Goal: Transaction & Acquisition: Purchase product/service

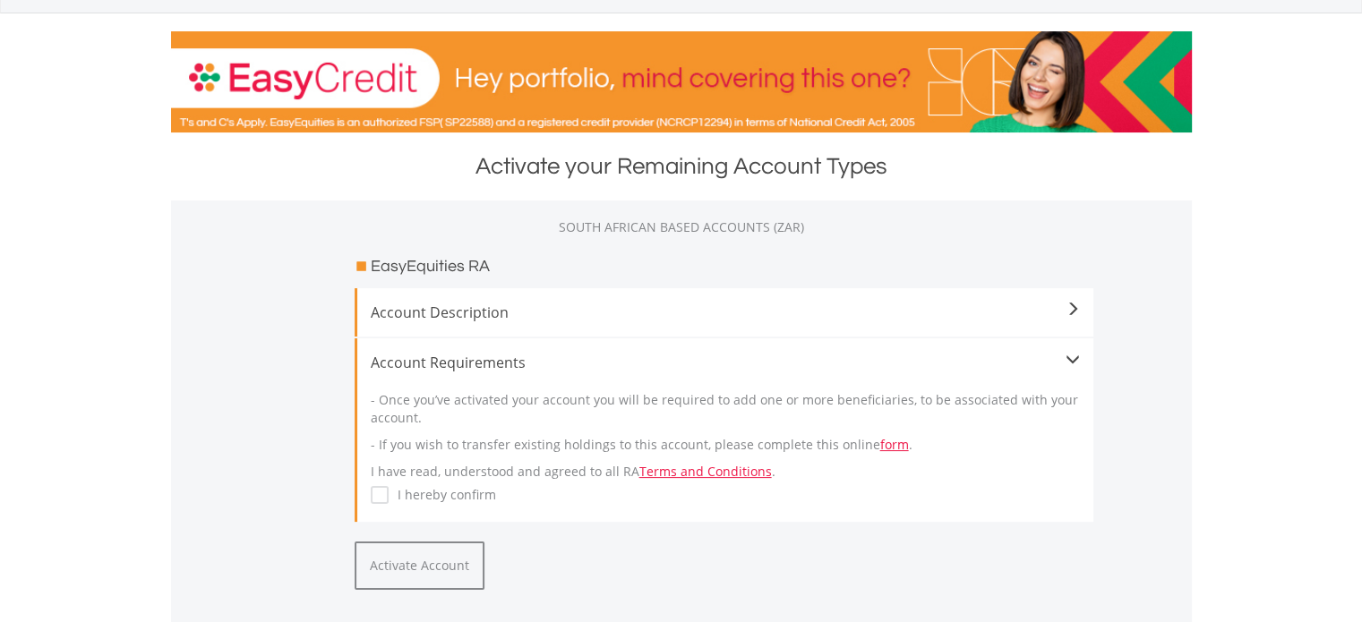
scroll to position [262, 0]
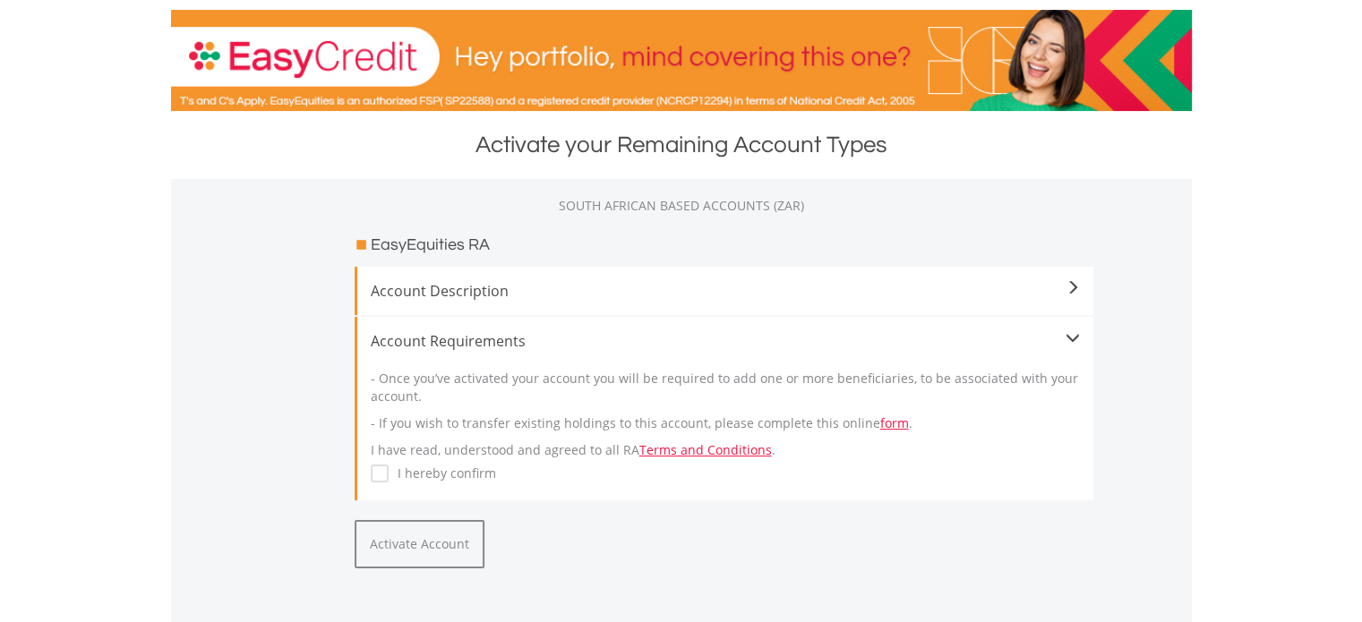
click at [1053, 293] on span "Account Description" at bounding box center [725, 290] width 709 height 21
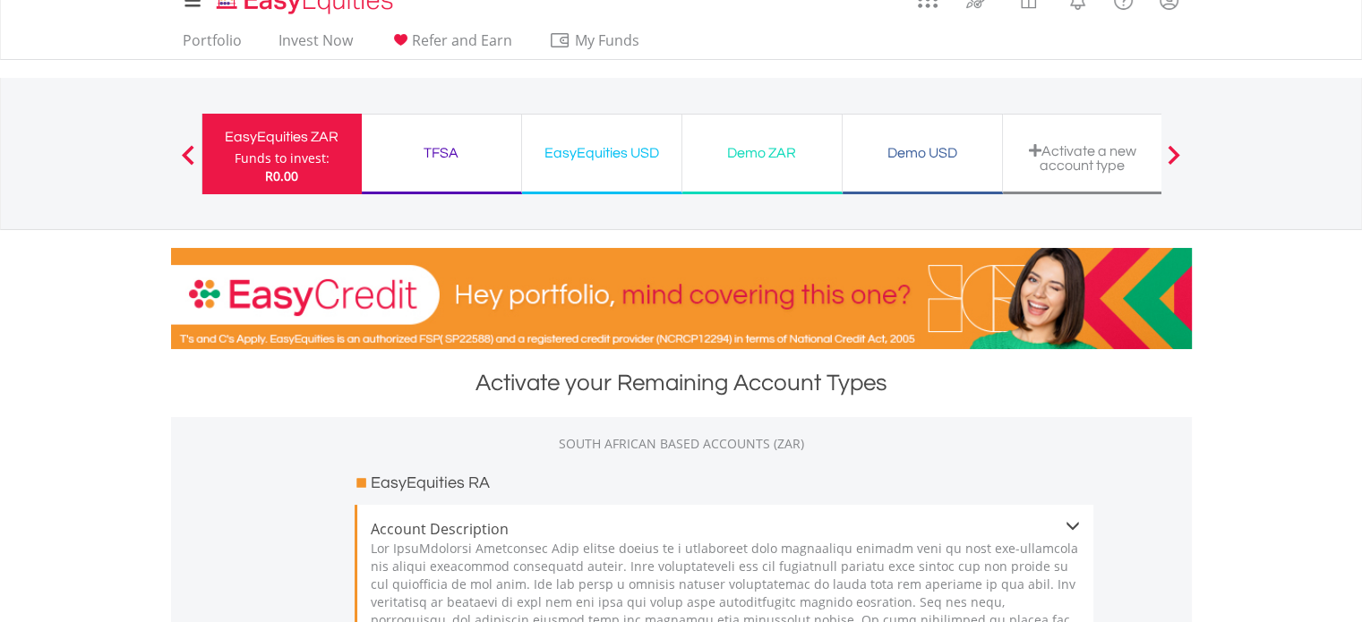
scroll to position [0, 0]
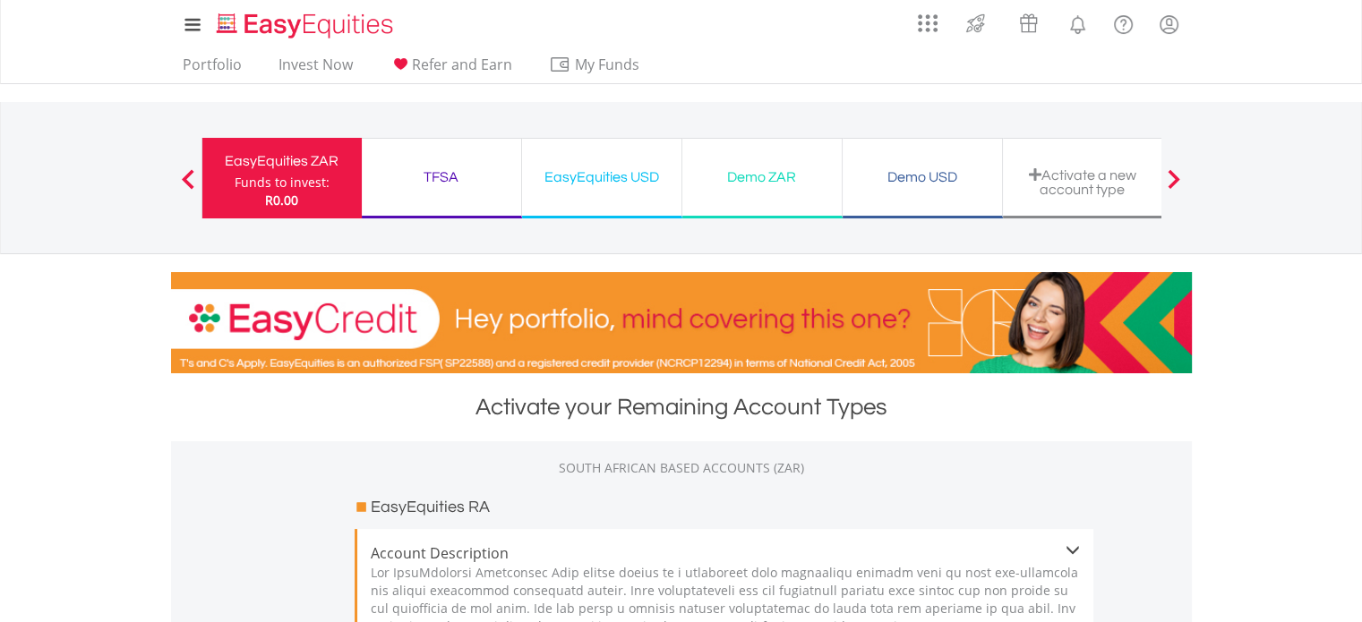
click at [435, 189] on div "TFSA" at bounding box center [442, 177] width 138 height 25
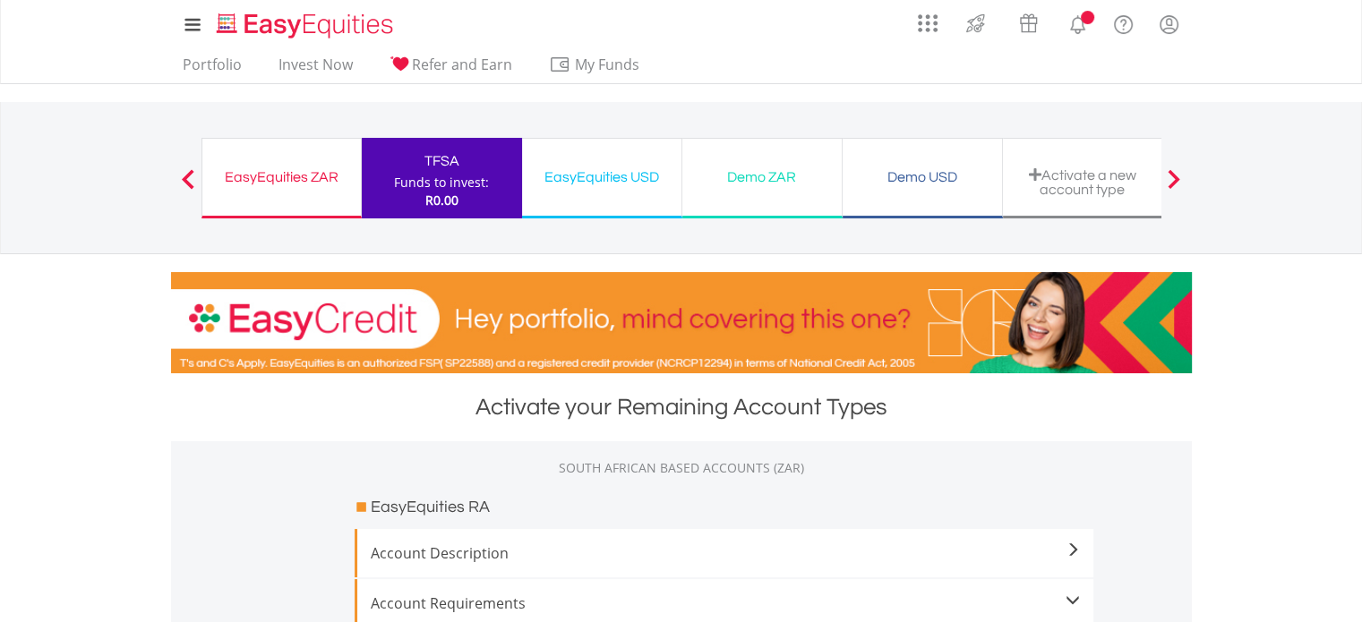
click at [611, 171] on div "EasyEquities USD" at bounding box center [602, 177] width 138 height 25
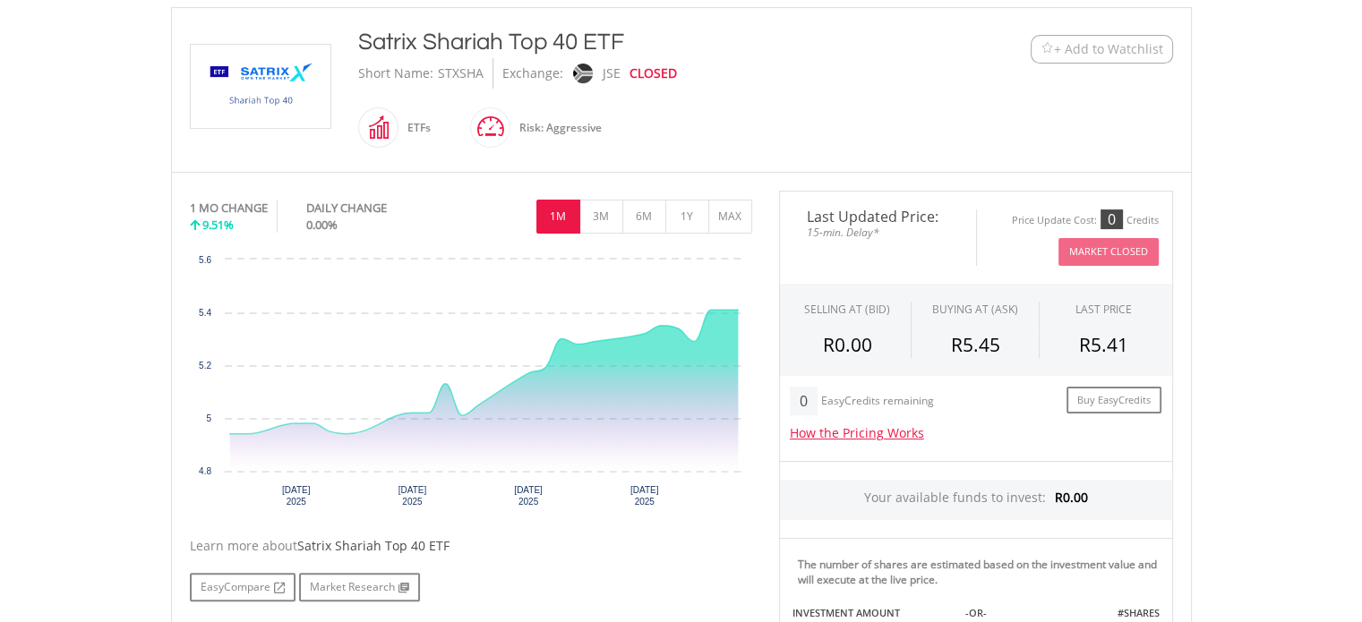
scroll to position [380, 0]
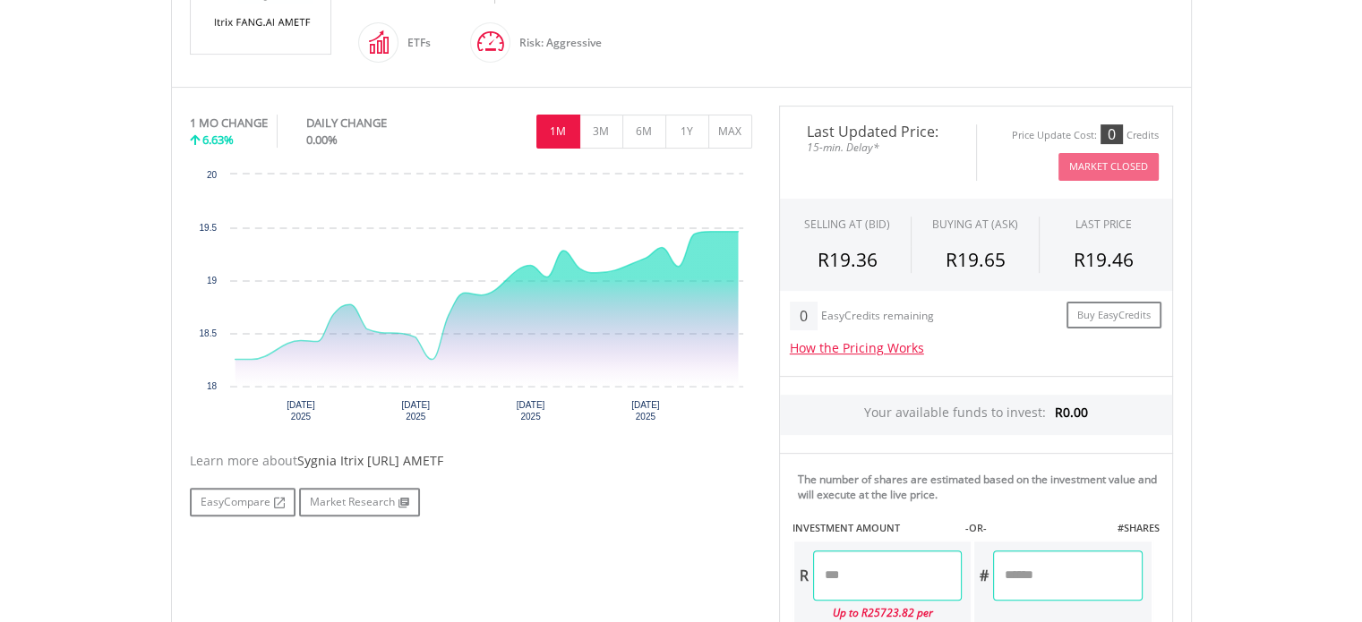
scroll to position [462, 0]
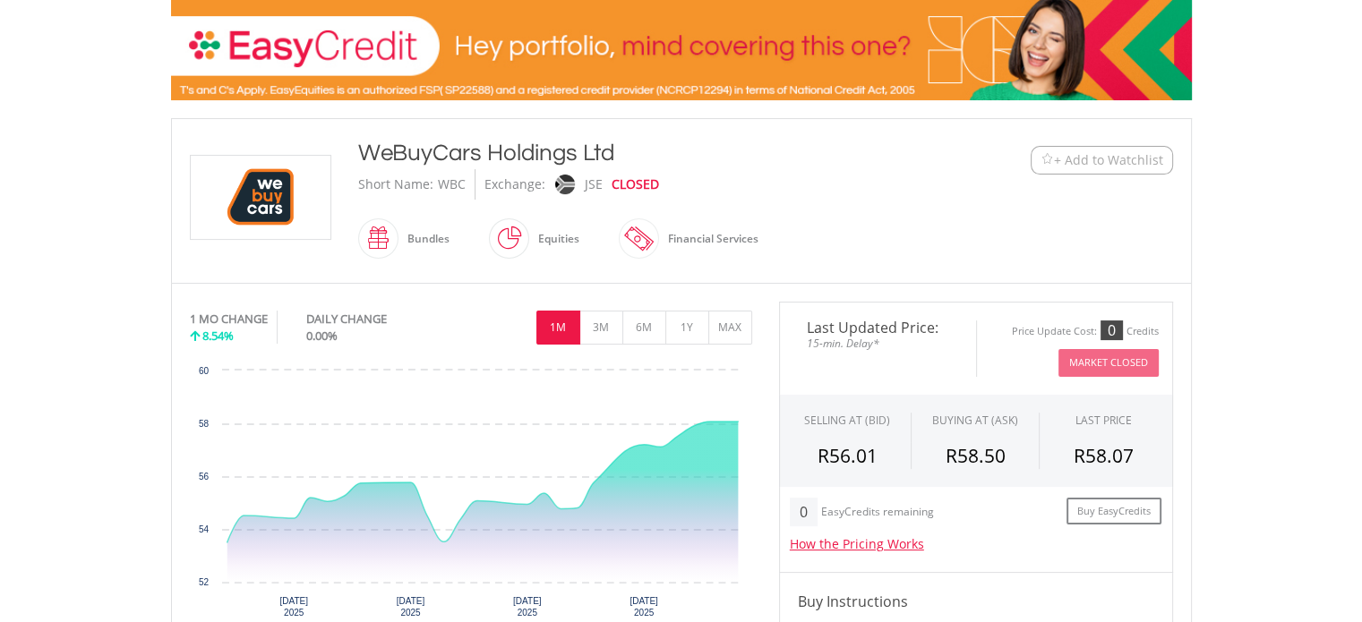
scroll to position [239, 0]
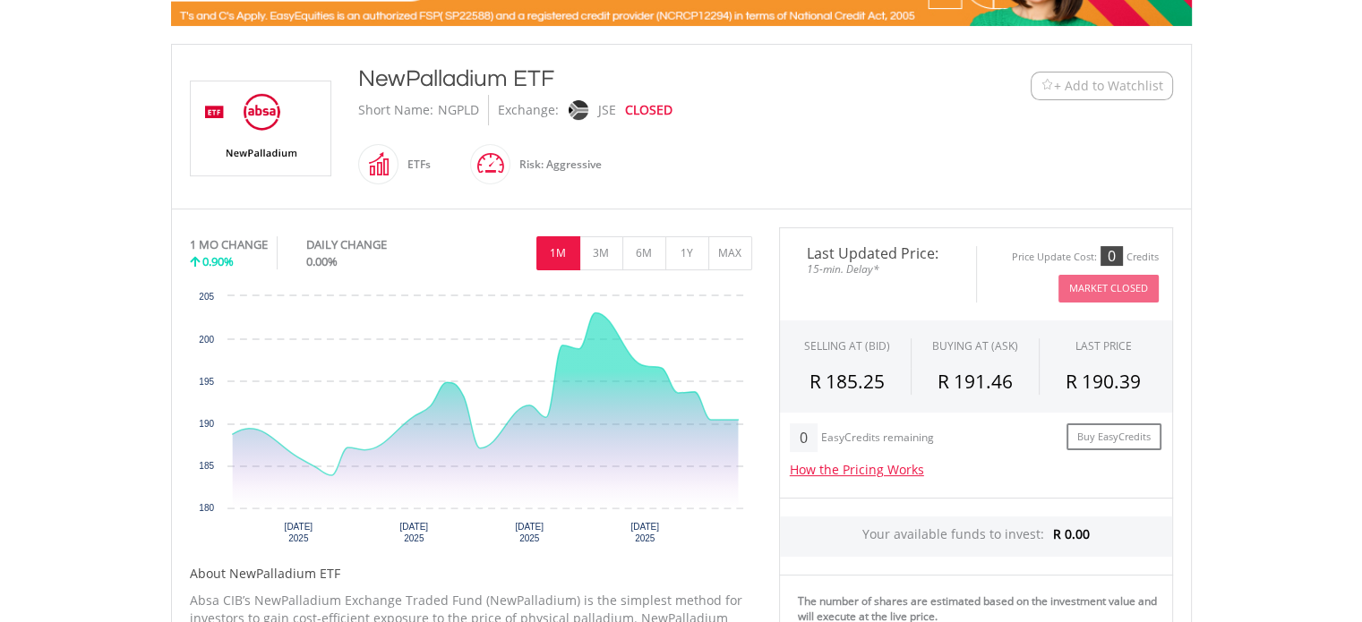
scroll to position [339, 0]
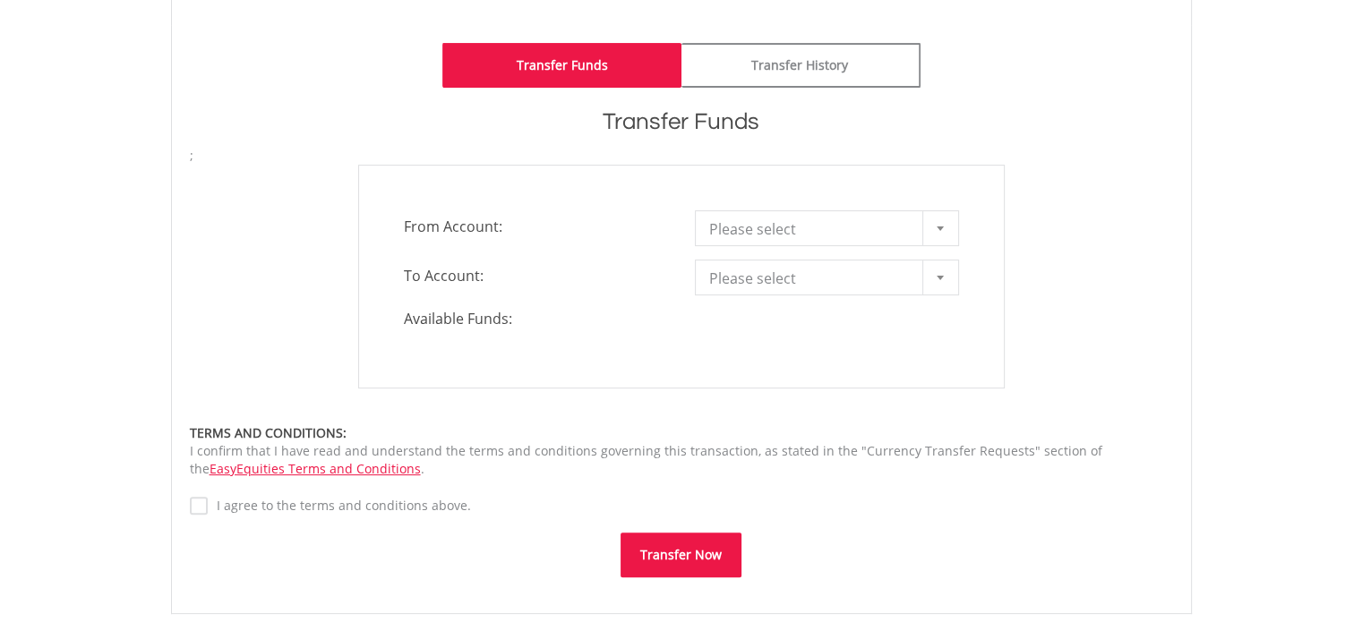
scroll to position [452, 0]
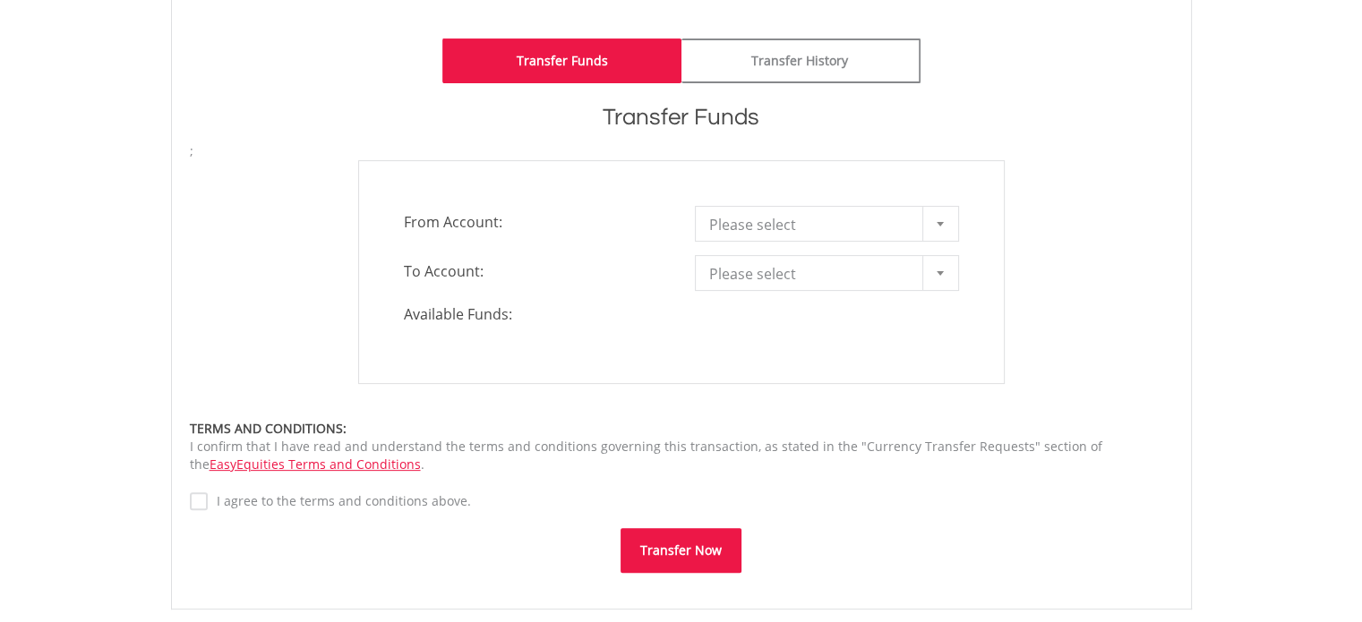
click at [944, 227] on div at bounding box center [941, 224] width 36 height 34
click at [1069, 214] on div "**********" at bounding box center [681, 272] width 1010 height 224
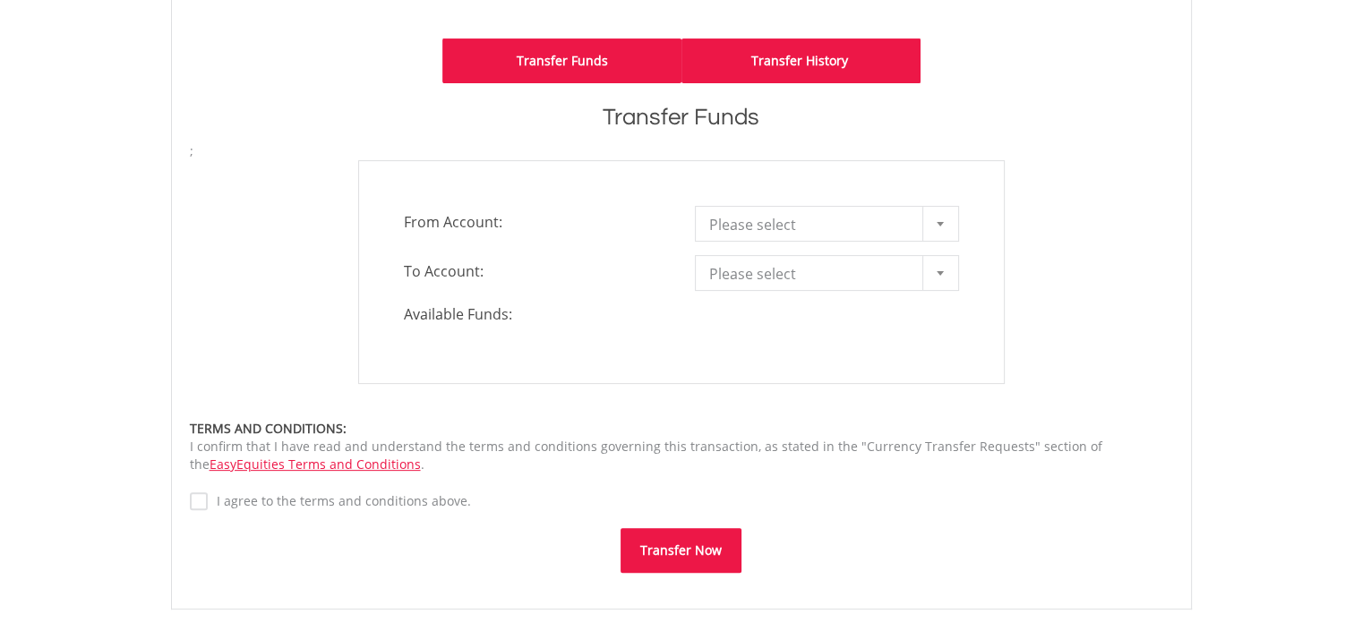
click at [842, 68] on link "Transfer History" at bounding box center [801, 61] width 239 height 45
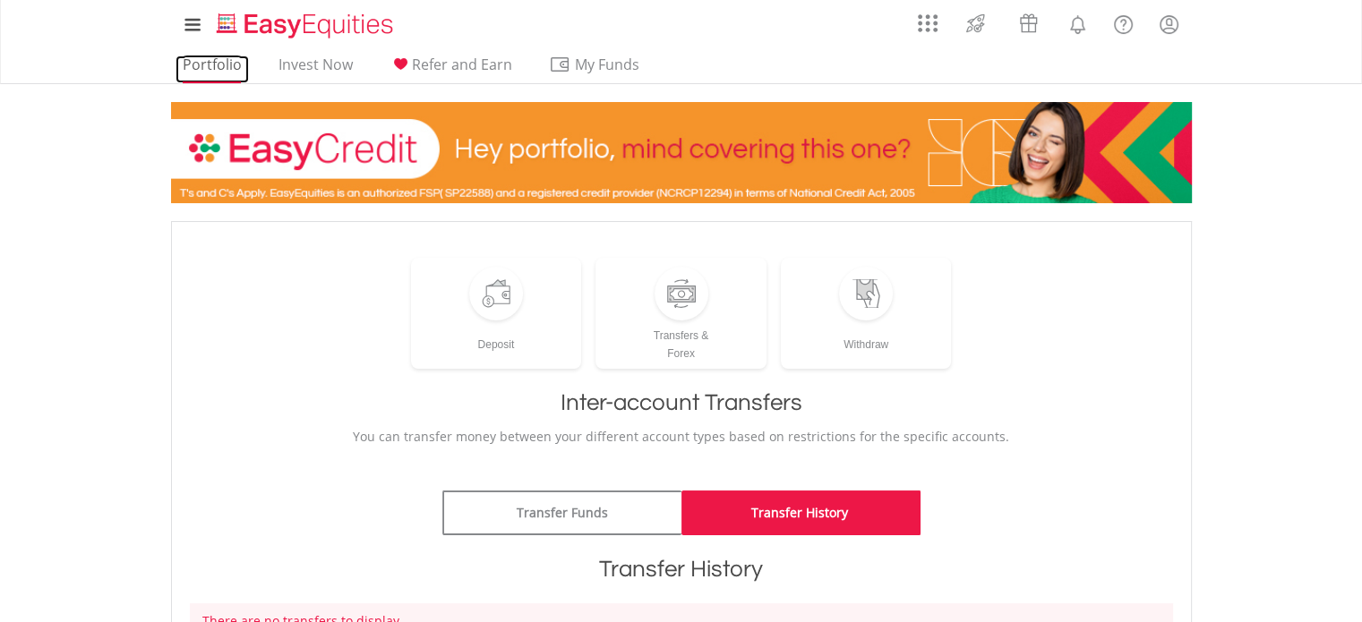
click at [219, 64] on link "Portfolio" at bounding box center [212, 70] width 73 height 28
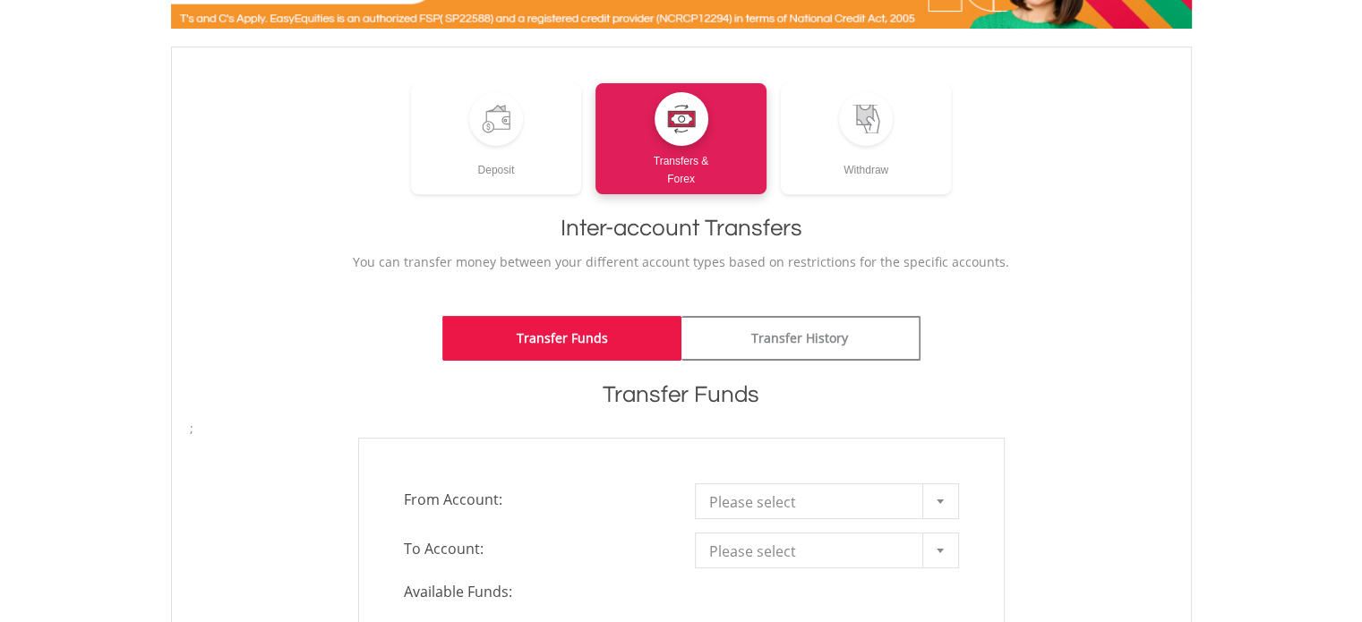
scroll to position [272, 0]
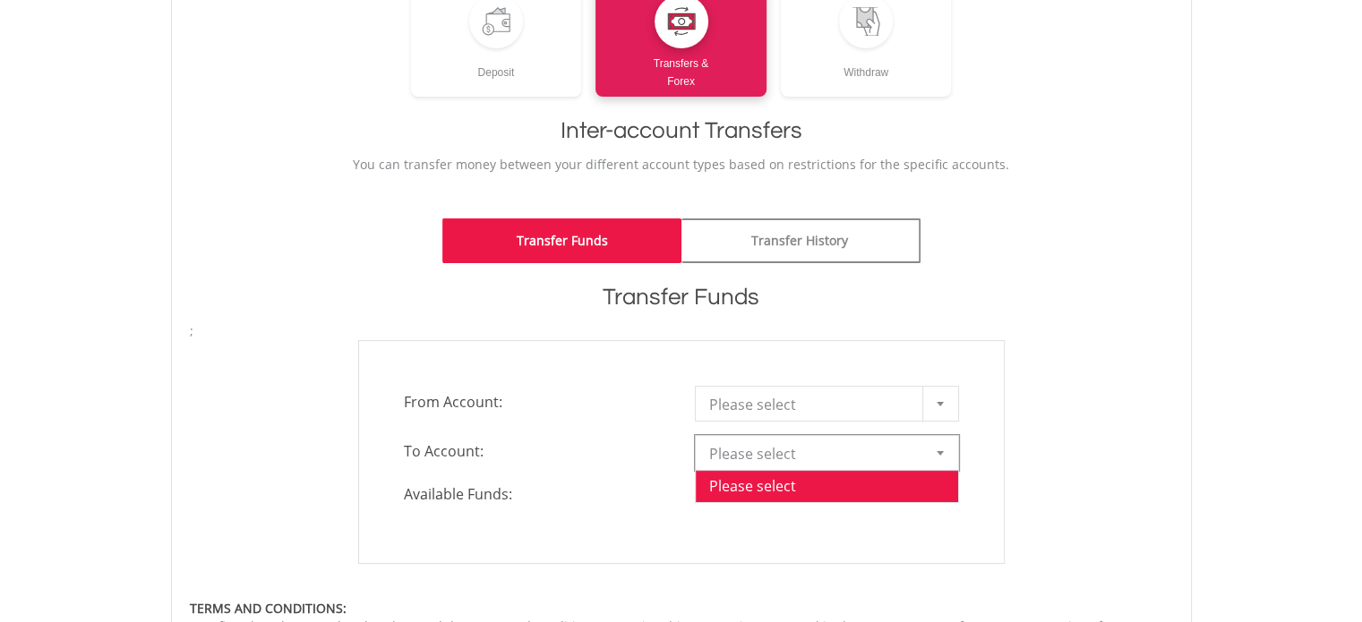
click at [934, 449] on div at bounding box center [941, 453] width 36 height 34
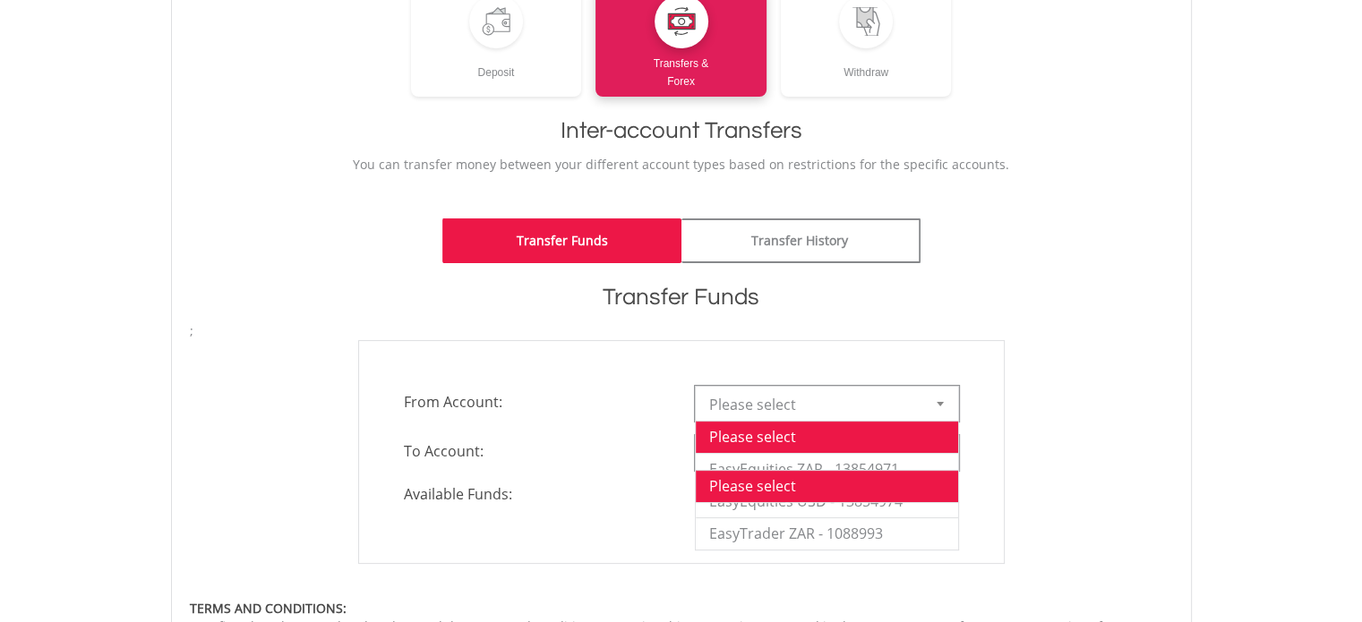
click at [931, 405] on div at bounding box center [941, 404] width 36 height 34
click at [1084, 377] on div "**********" at bounding box center [681, 452] width 1010 height 224
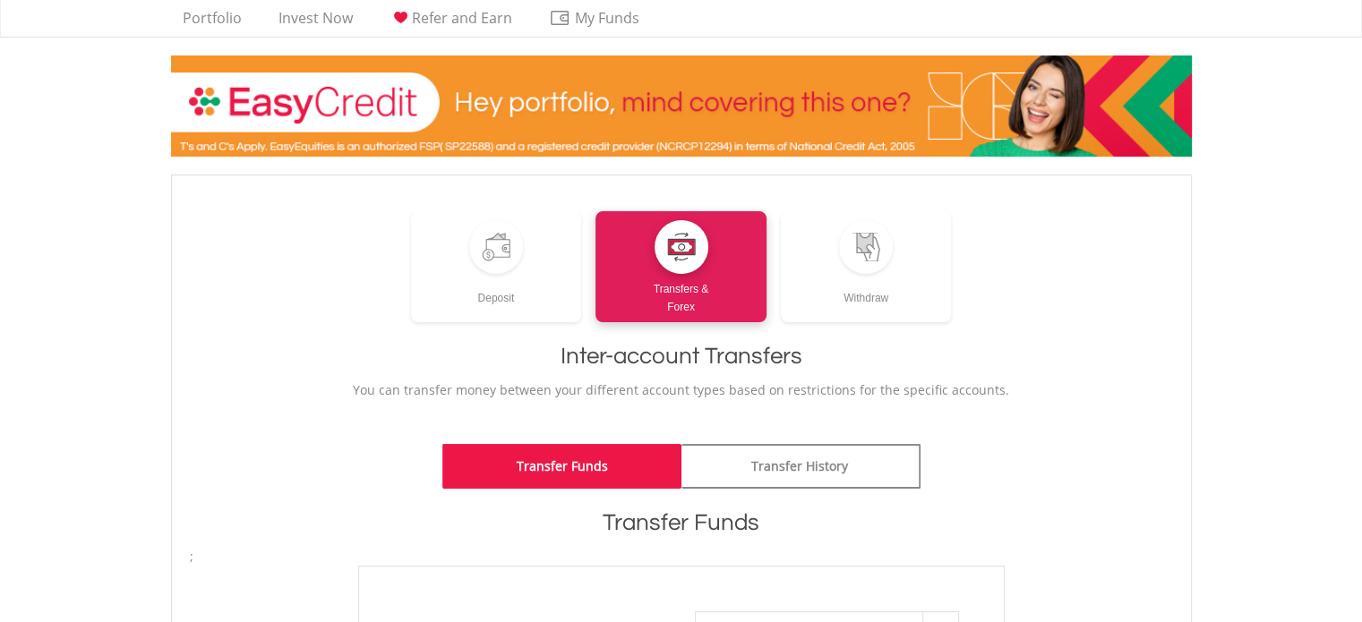
scroll to position [0, 0]
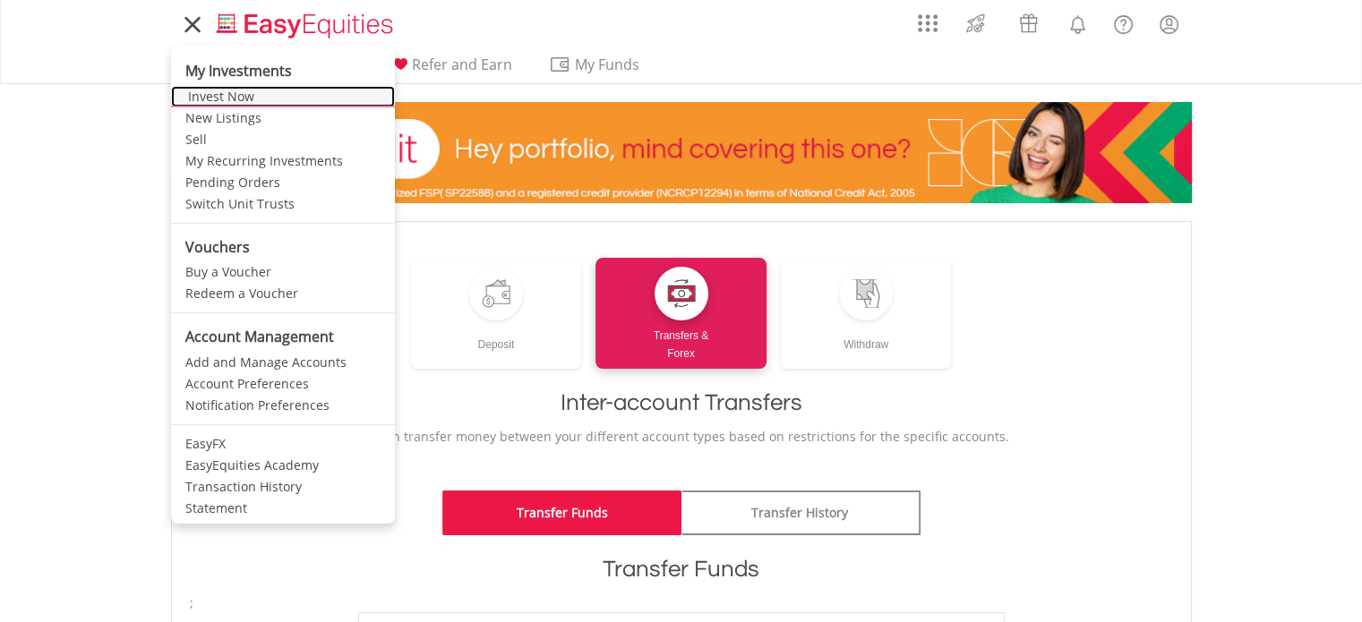
click at [233, 96] on link "Invest Now" at bounding box center [283, 96] width 224 height 21
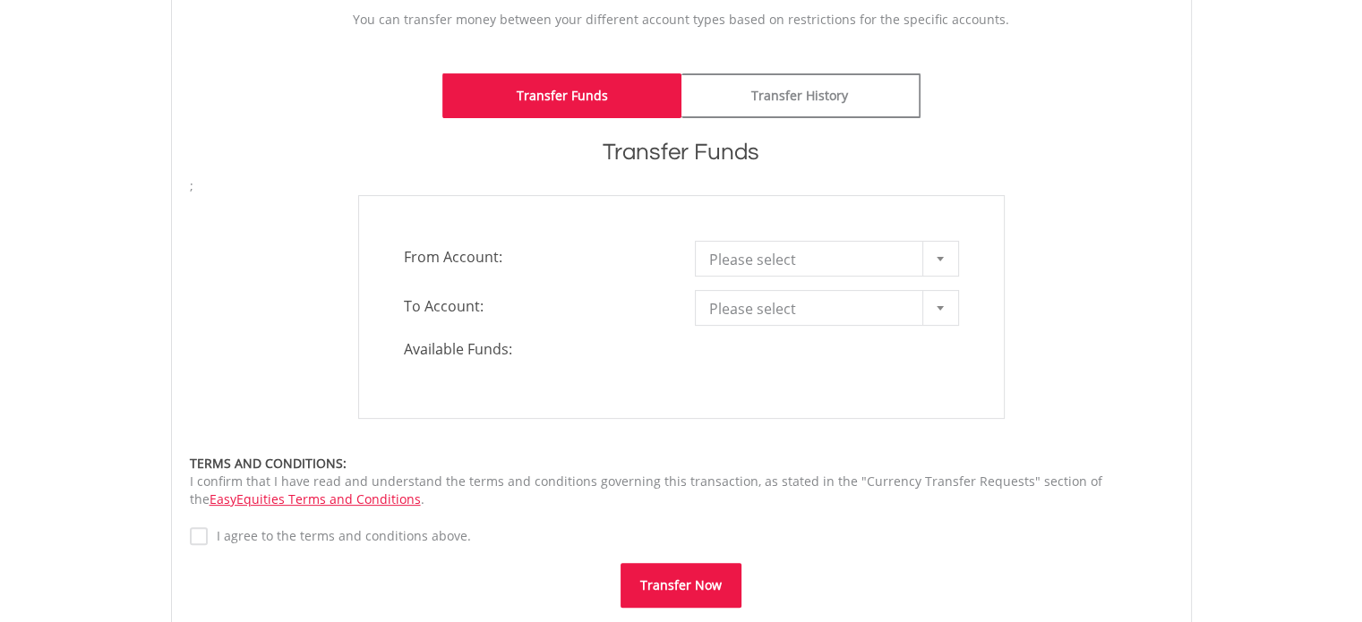
scroll to position [415, 0]
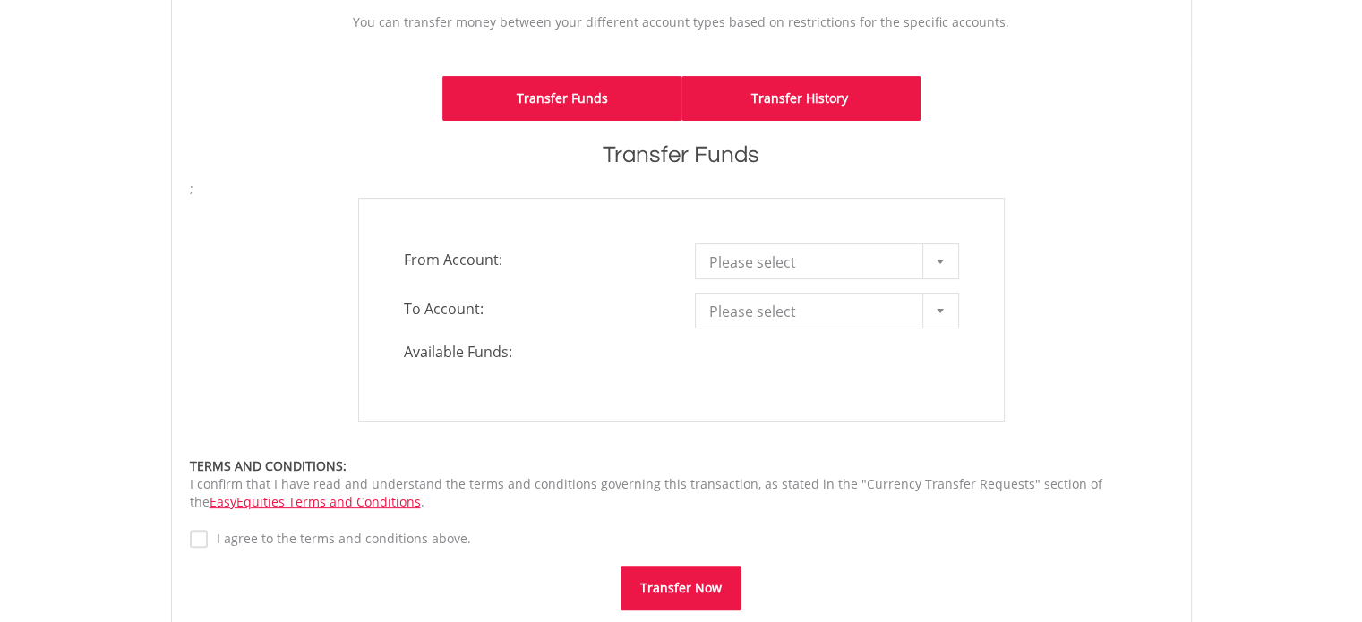
click at [837, 107] on link "Transfer History" at bounding box center [801, 98] width 239 height 45
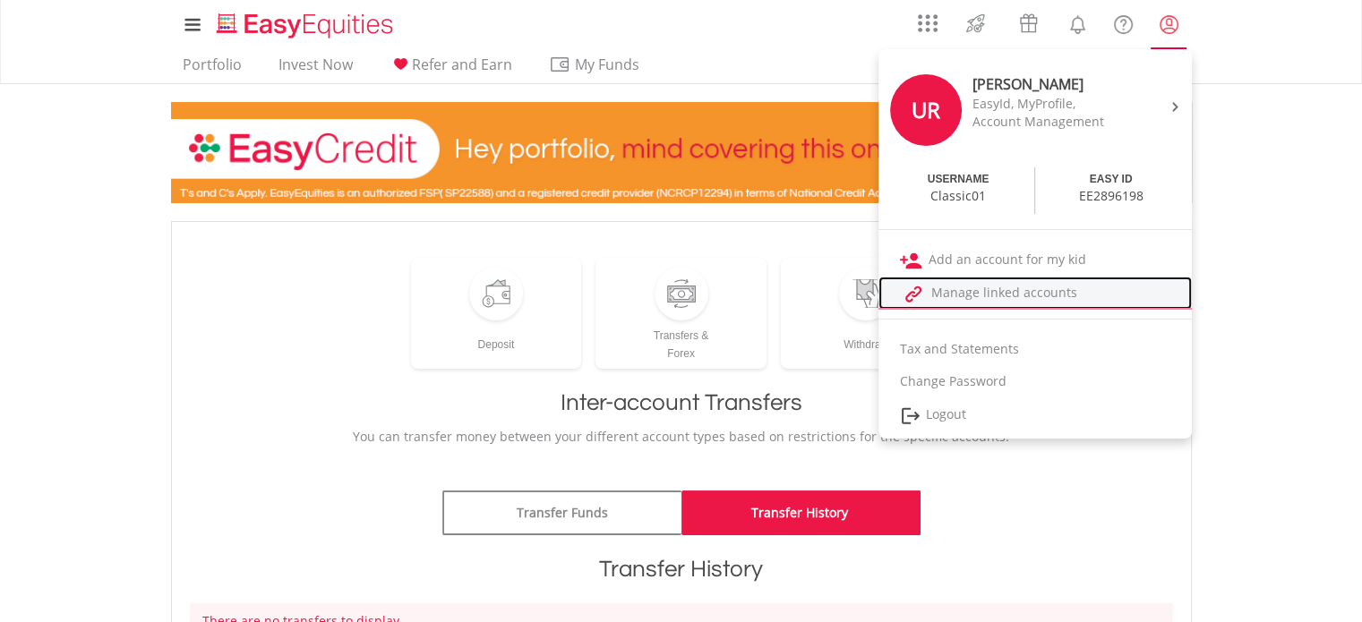
click at [1051, 284] on link "Manage linked accounts" at bounding box center [1035, 293] width 313 height 33
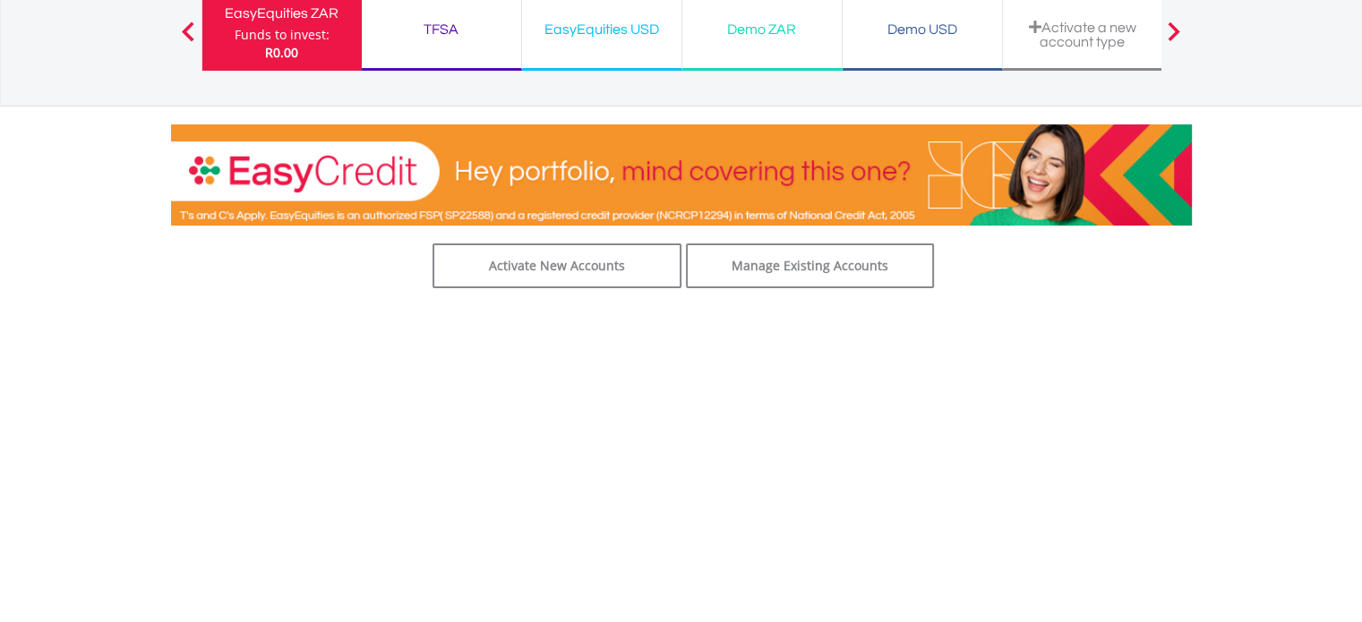
scroll to position [262, 0]
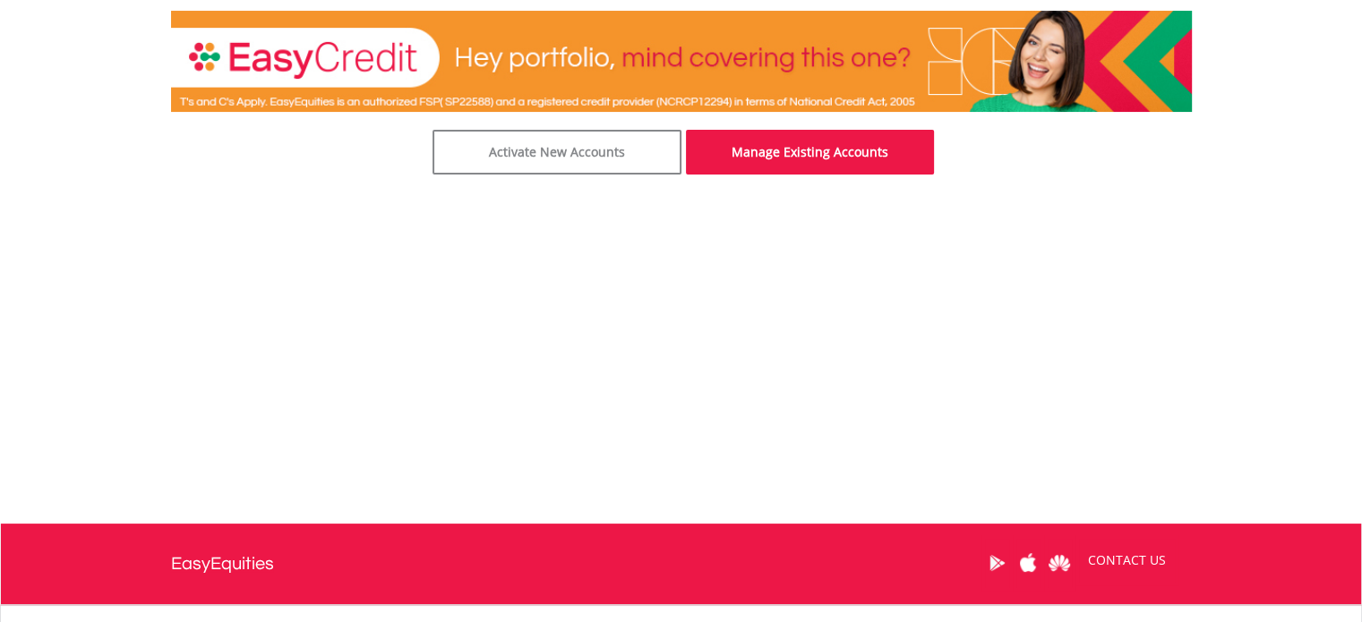
click at [846, 142] on link "Manage Existing Accounts" at bounding box center [810, 152] width 249 height 45
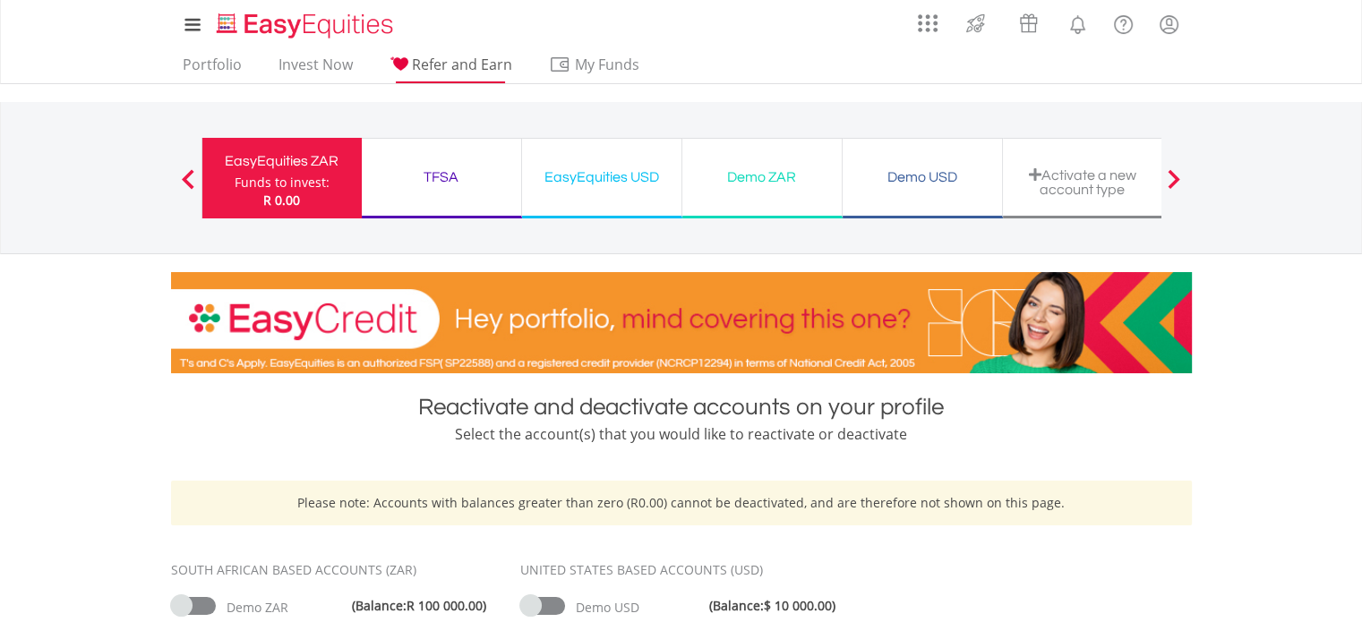
click at [476, 68] on span "Refer and Earn" at bounding box center [462, 65] width 100 height 20
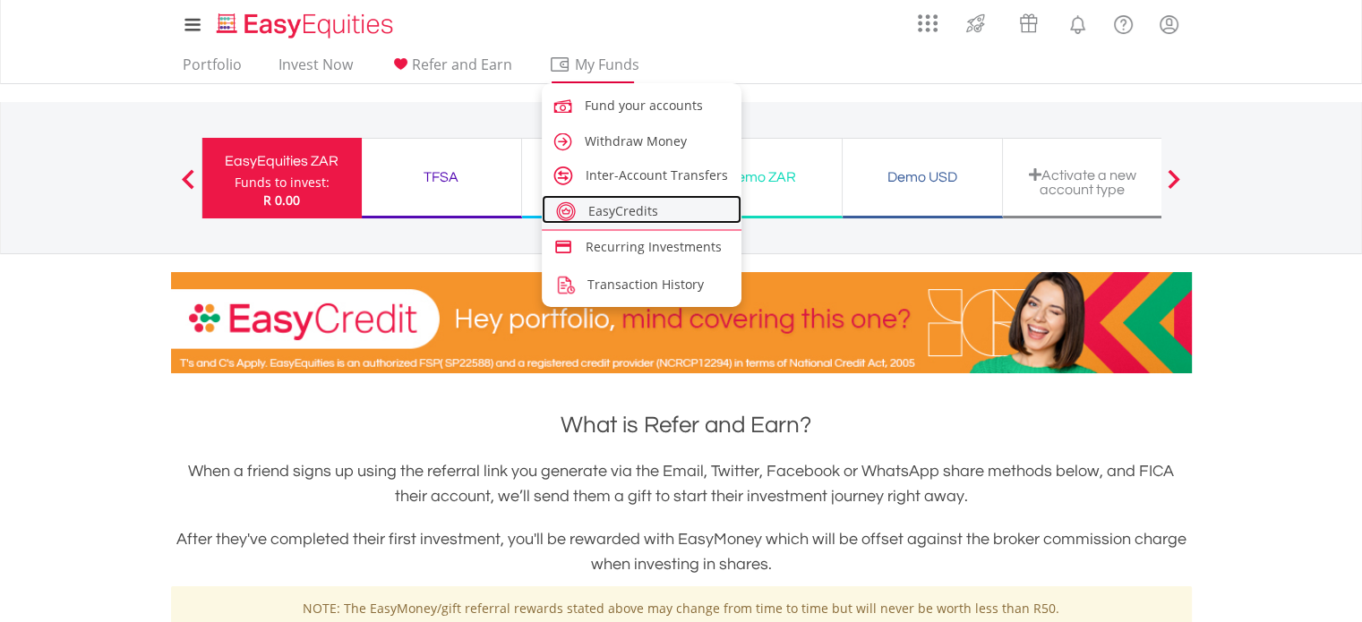
click at [631, 210] on span "EasyCredits" at bounding box center [623, 210] width 70 height 17
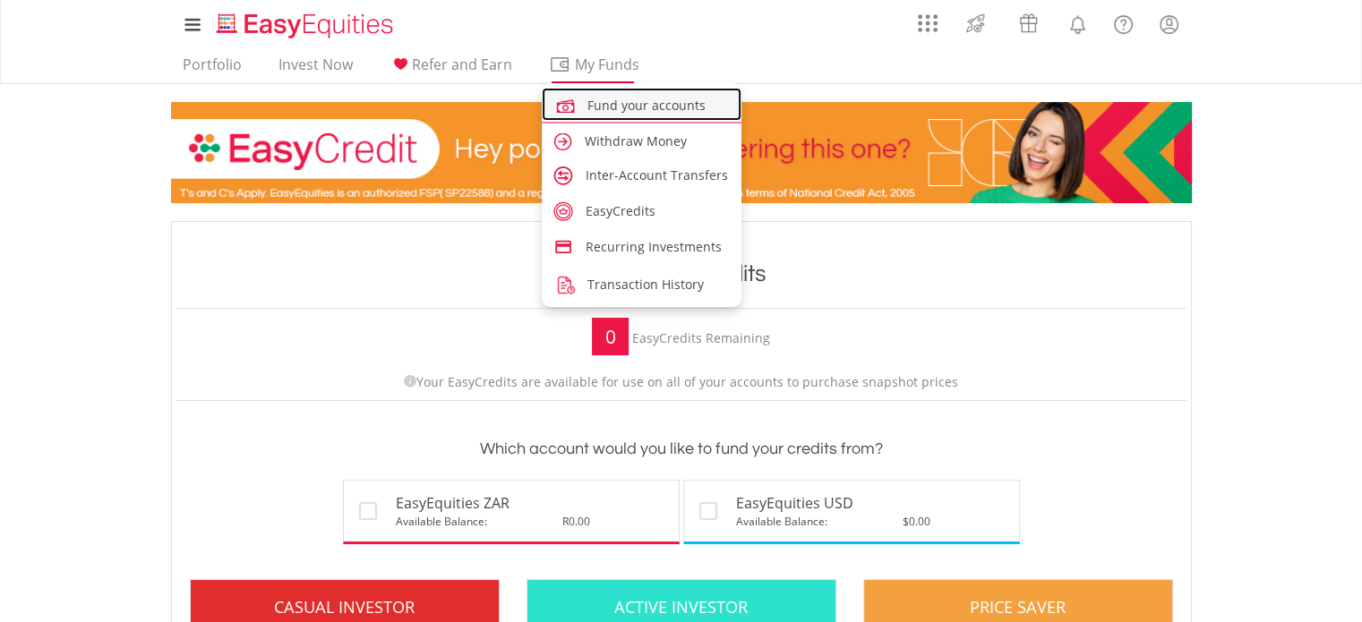
click at [601, 108] on span "Fund your accounts" at bounding box center [647, 105] width 118 height 17
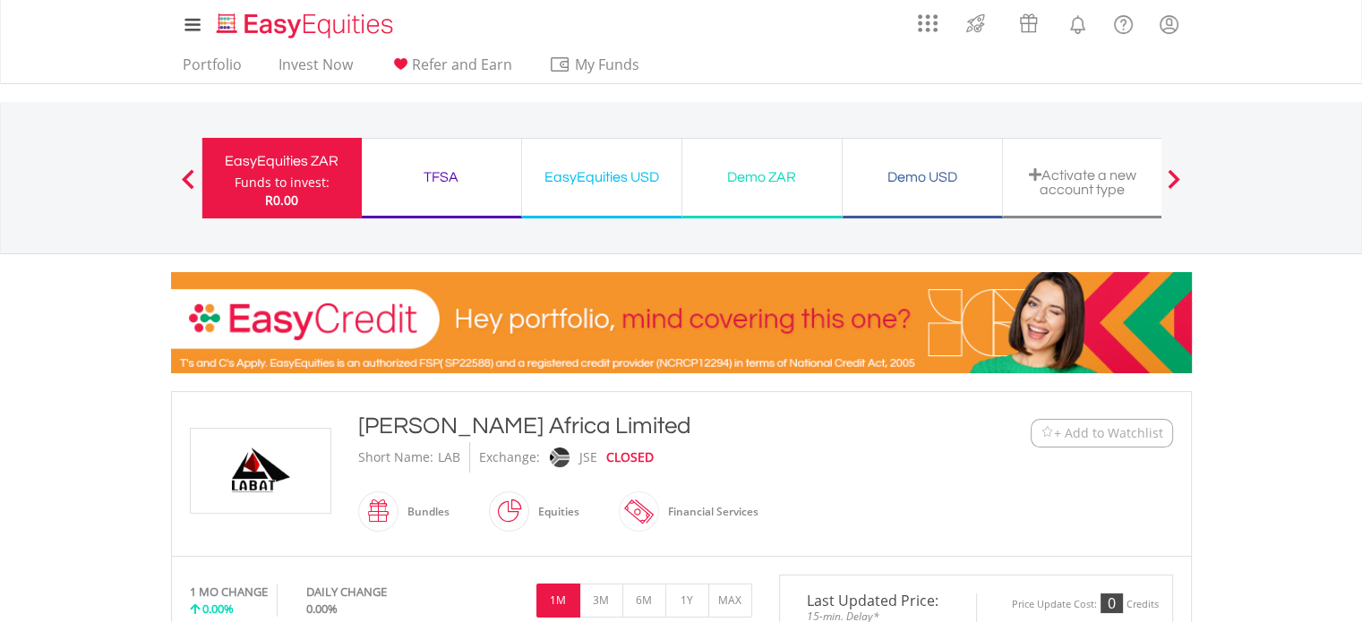
click at [448, 149] on div "TFSA Funds to invest: R0.00" at bounding box center [442, 178] width 160 height 81
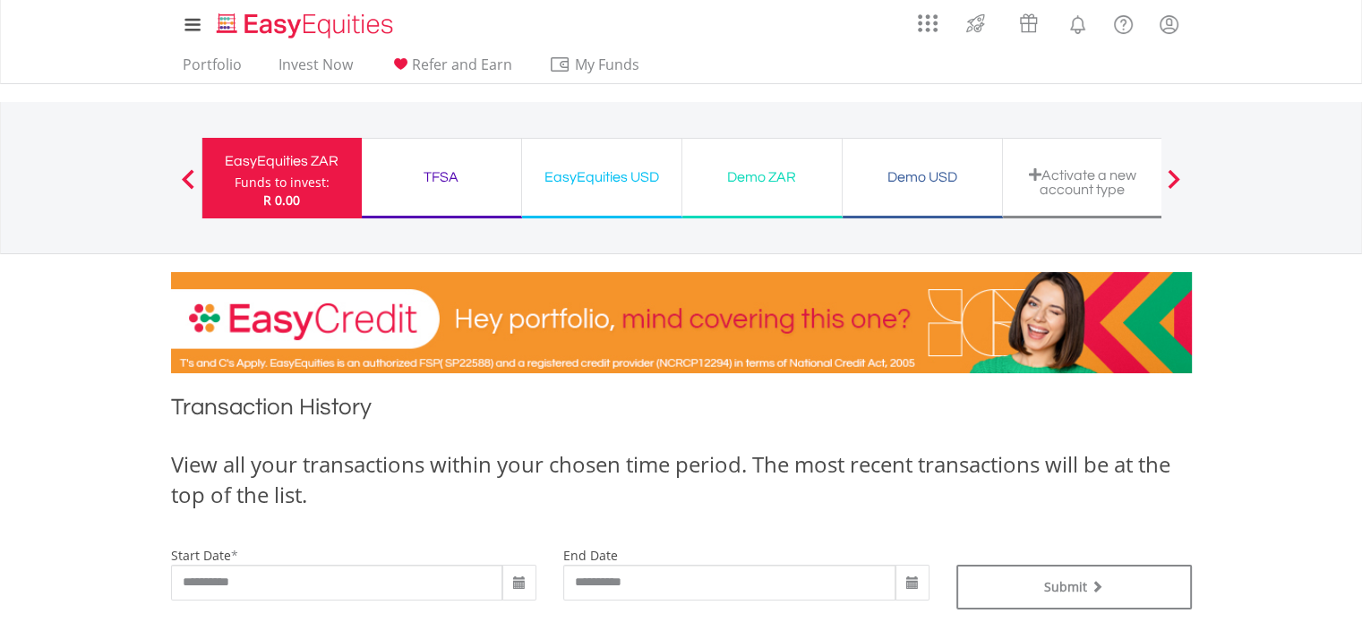
click at [278, 174] on div "Funds to invest:" at bounding box center [282, 183] width 95 height 18
click at [279, 150] on div "EasyEquities ZAR" at bounding box center [282, 161] width 138 height 25
click at [185, 175] on span at bounding box center [188, 179] width 13 height 20
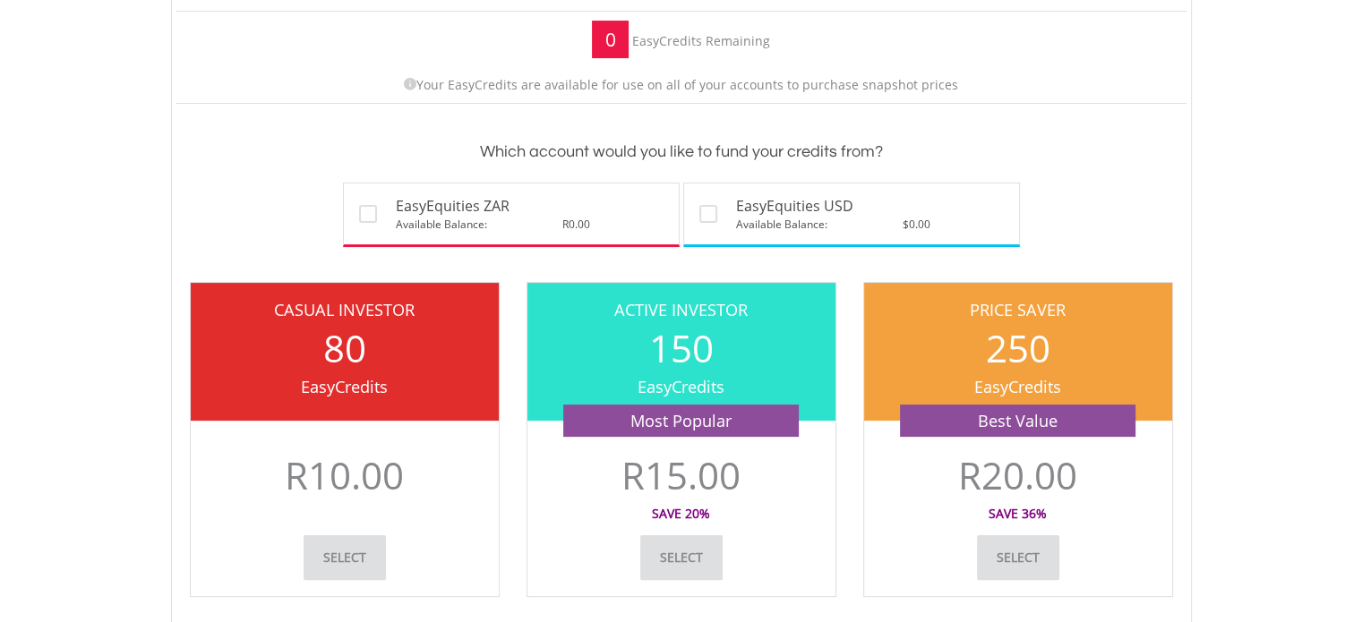
scroll to position [301, 0]
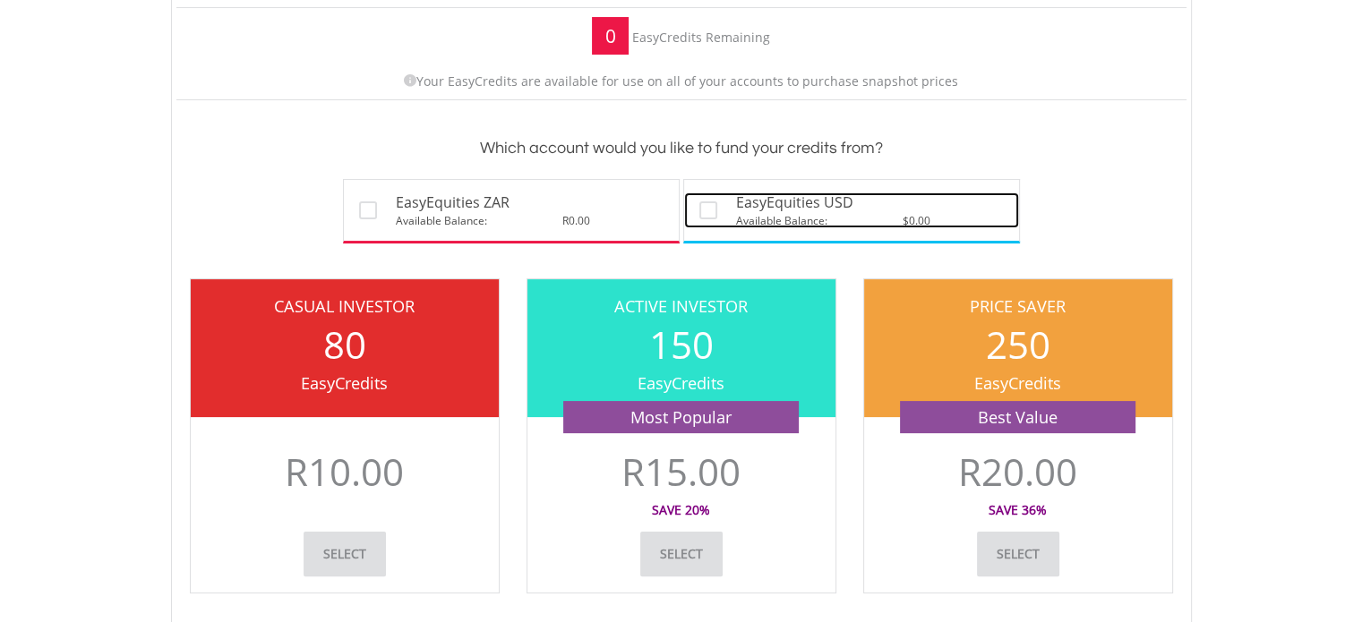
click at [717, 212] on label at bounding box center [719, 207] width 4 height 18
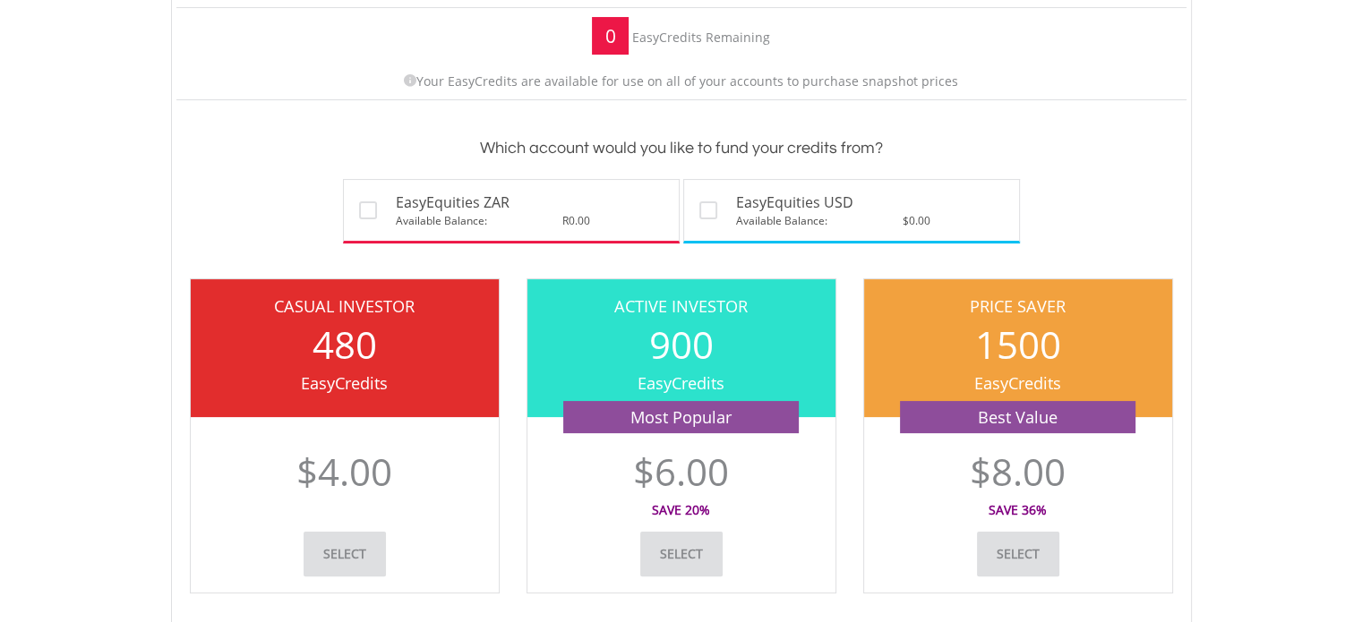
click at [583, 160] on div "Which account would you like to fund your credits from? EasyEquities ZAR Availa…" at bounding box center [681, 192] width 1010 height 112
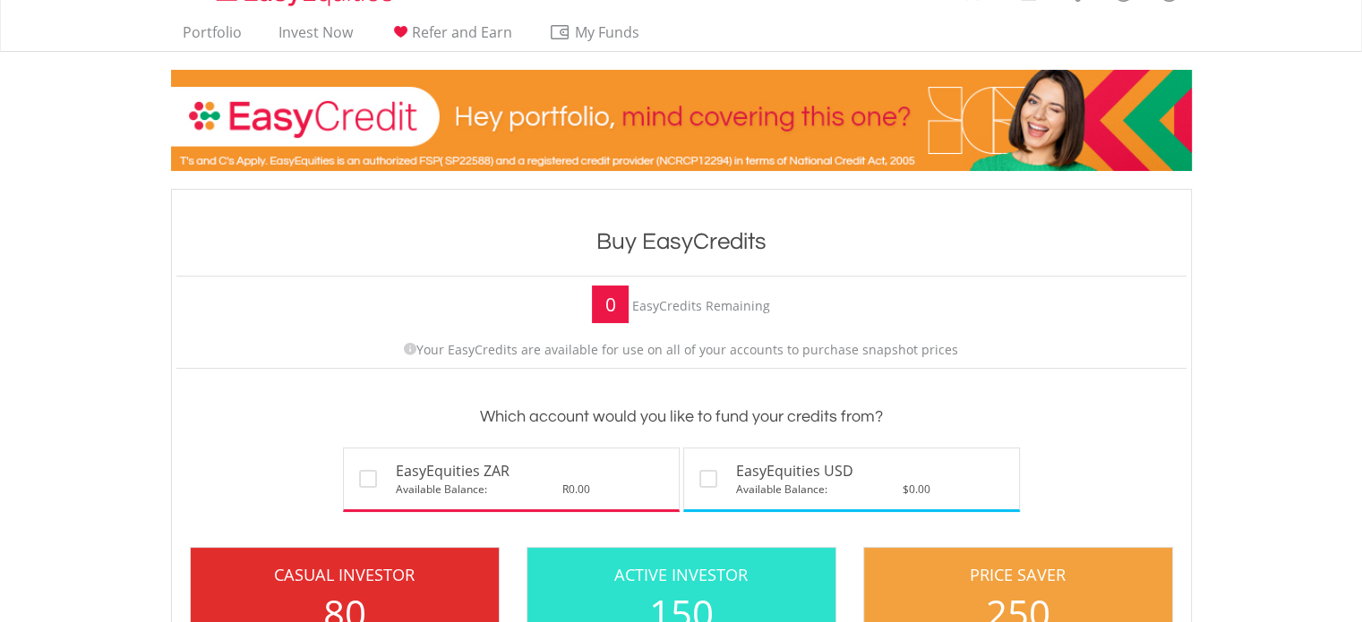
scroll to position [0, 0]
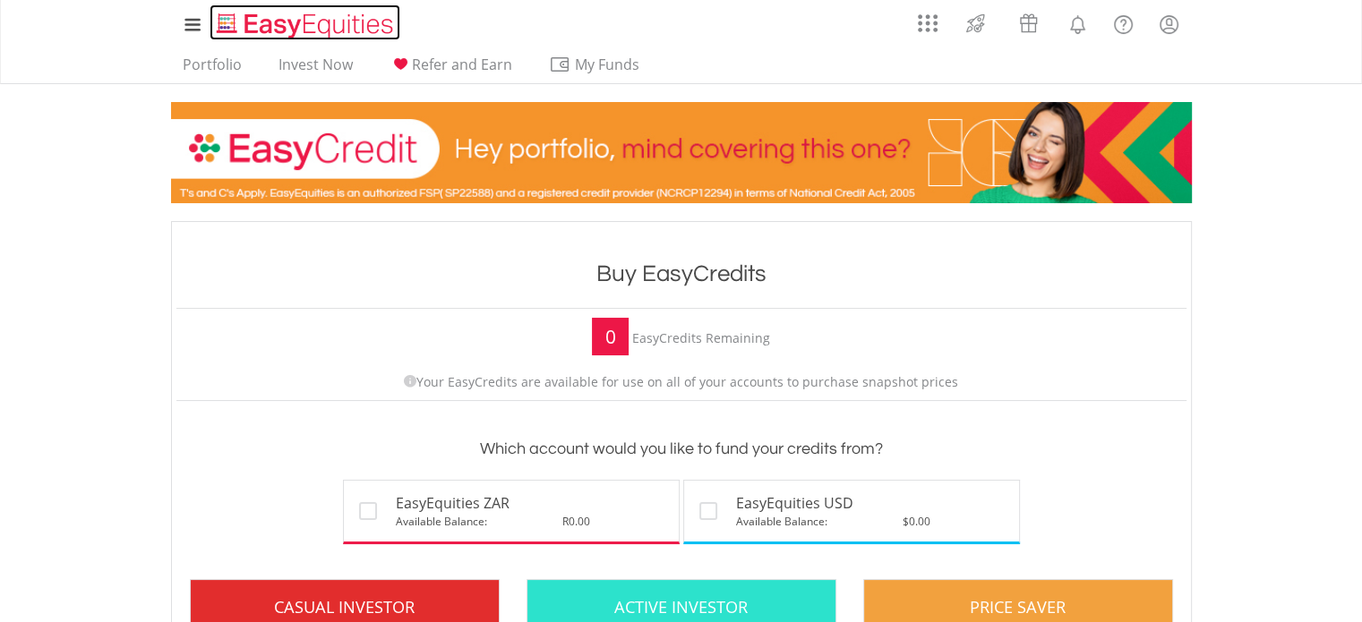
click at [243, 21] on img "Home page" at bounding box center [306, 26] width 187 height 30
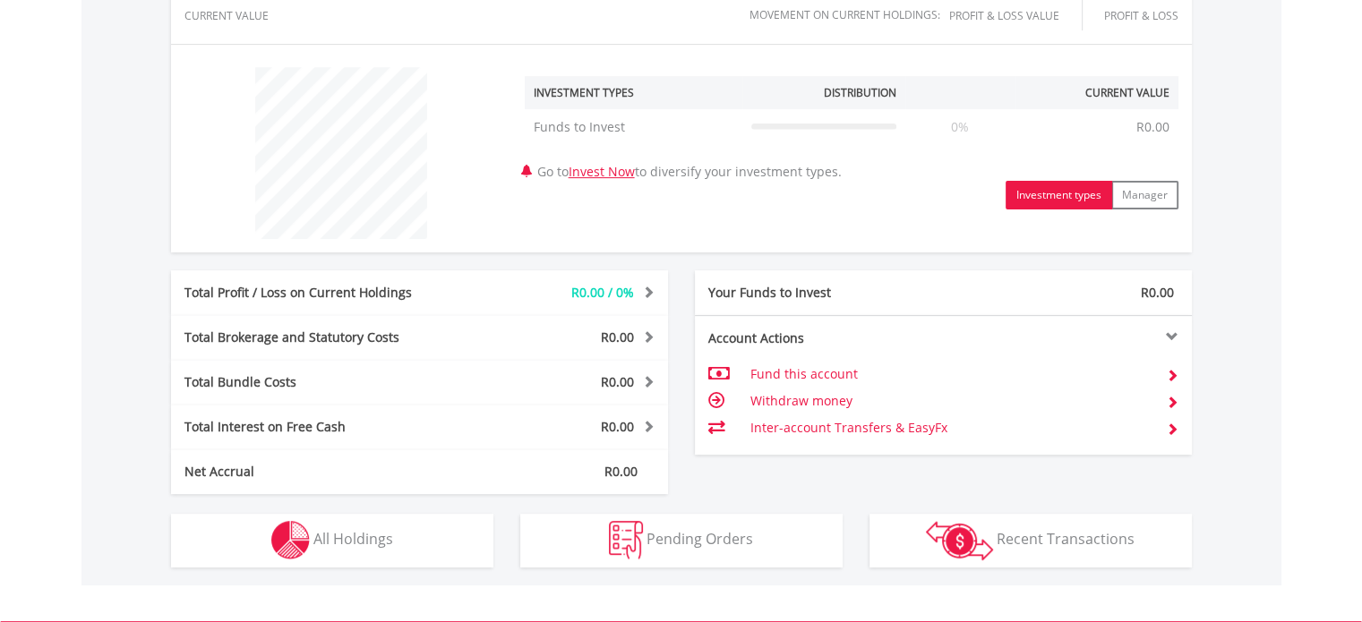
scroll to position [645, 0]
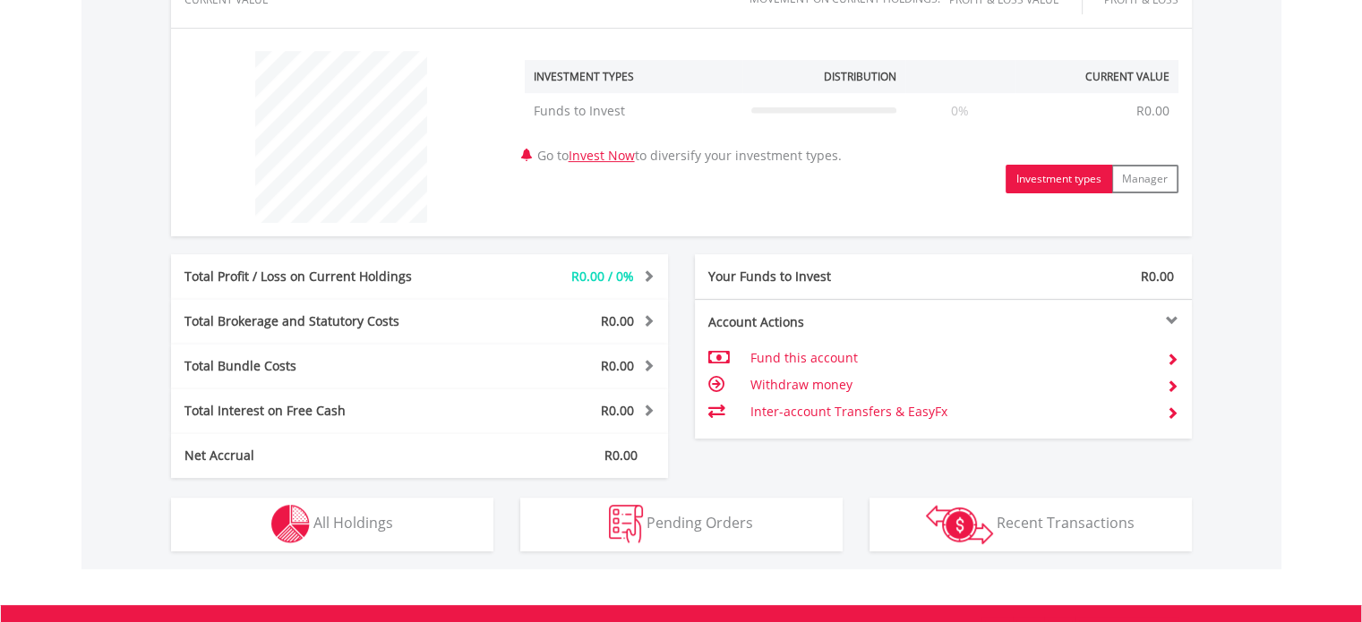
click at [830, 356] on td "Fund this account" at bounding box center [951, 358] width 402 height 27
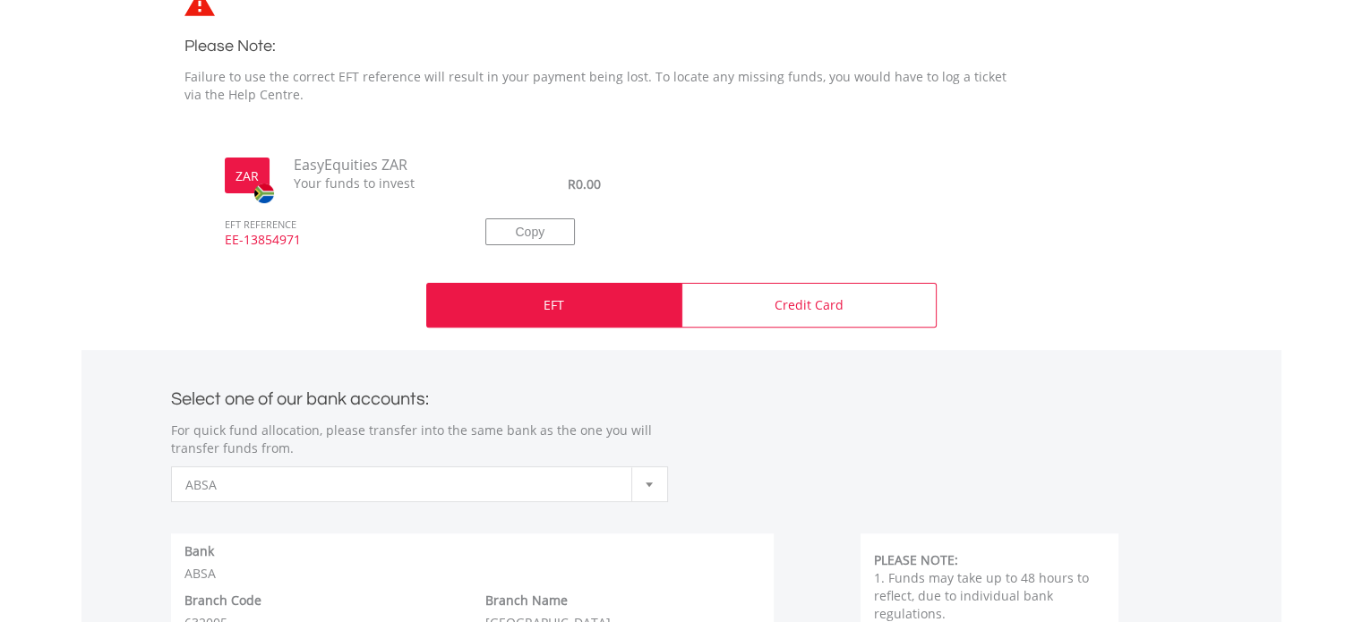
scroll to position [488, 0]
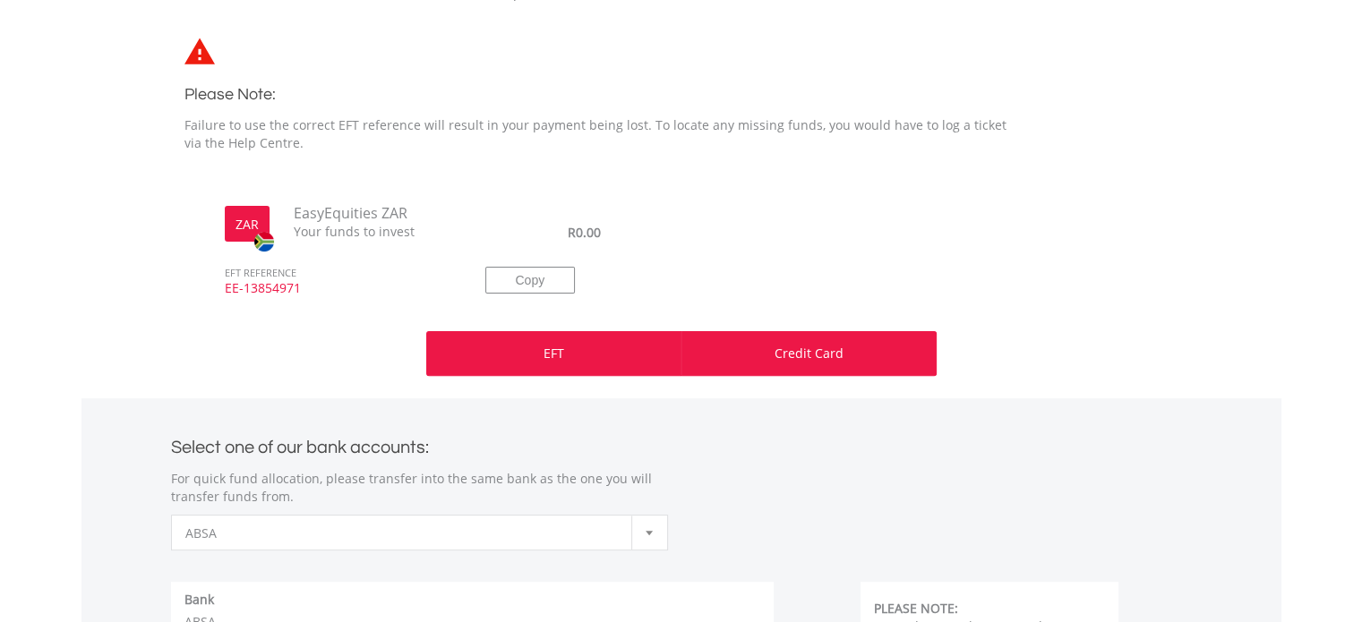
click at [803, 372] on div "Credit Card" at bounding box center [809, 353] width 255 height 45
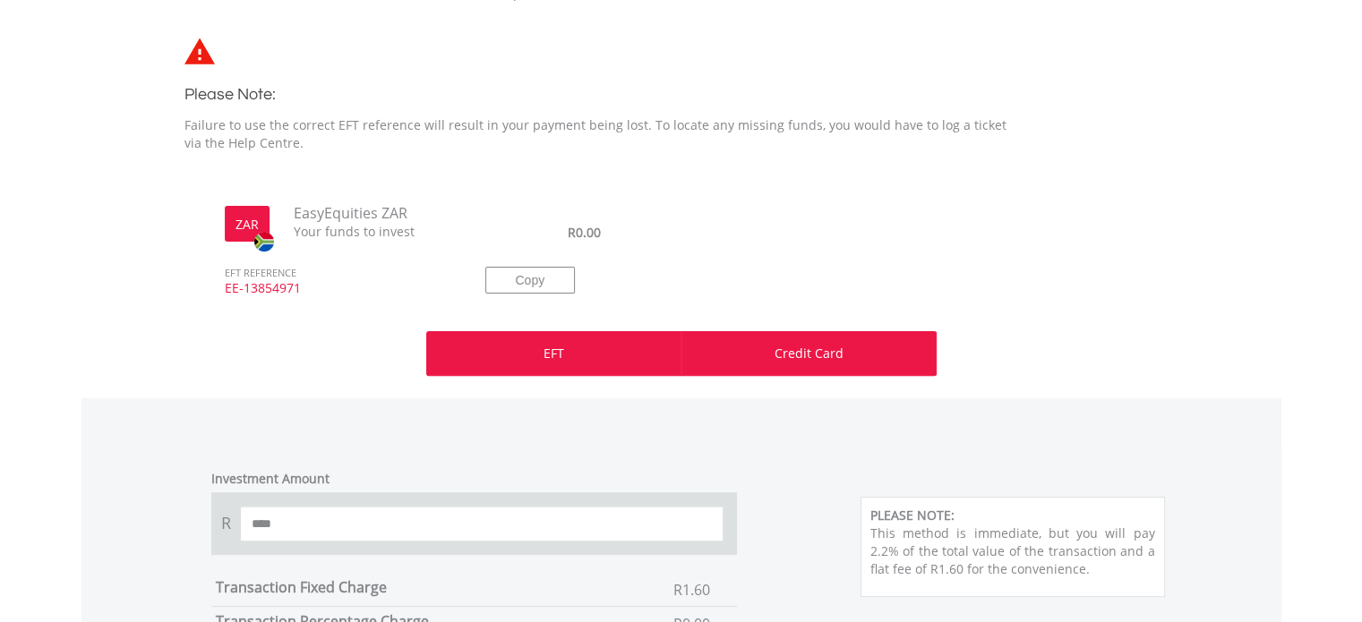
click at [566, 363] on div "EFT" at bounding box center [553, 353] width 255 height 45
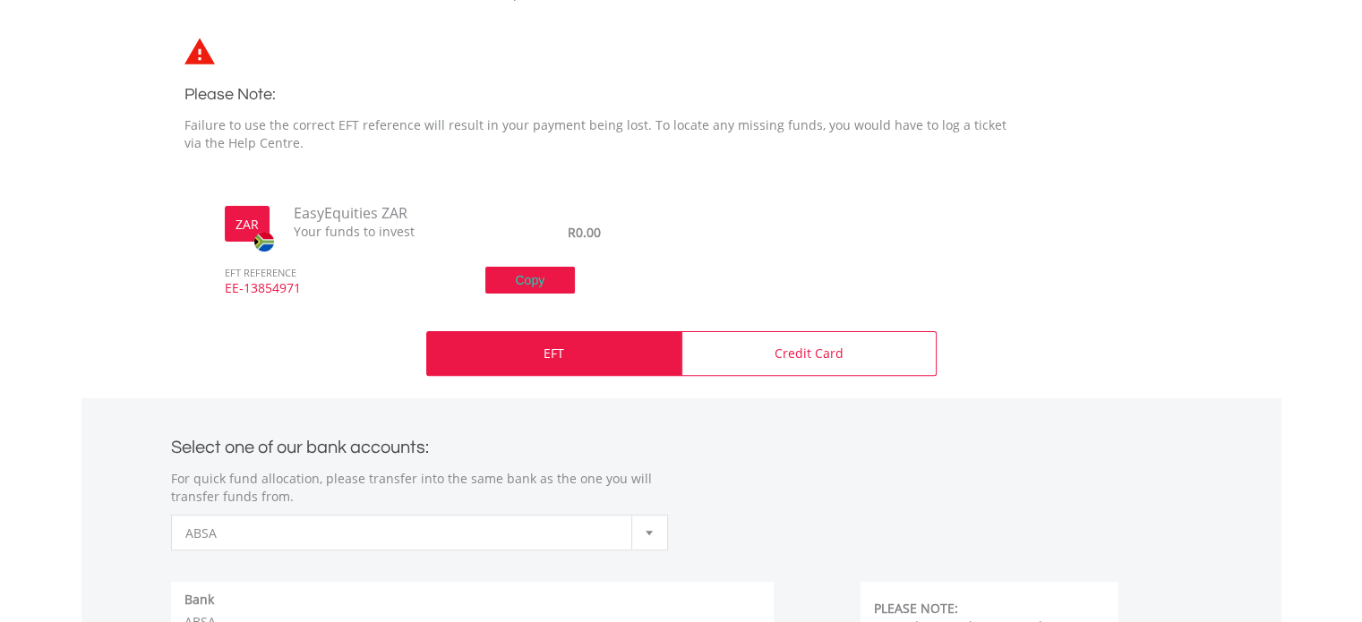
click at [539, 285] on button "Copy" at bounding box center [530, 280] width 90 height 27
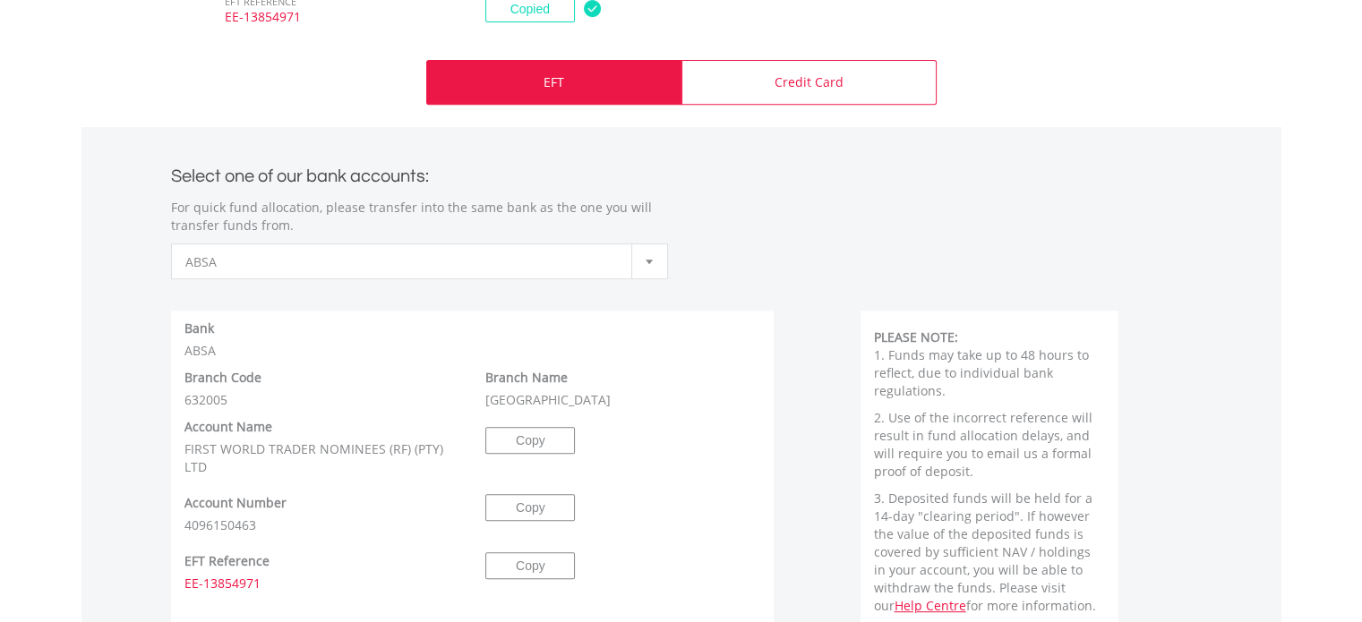
scroll to position [851, 0]
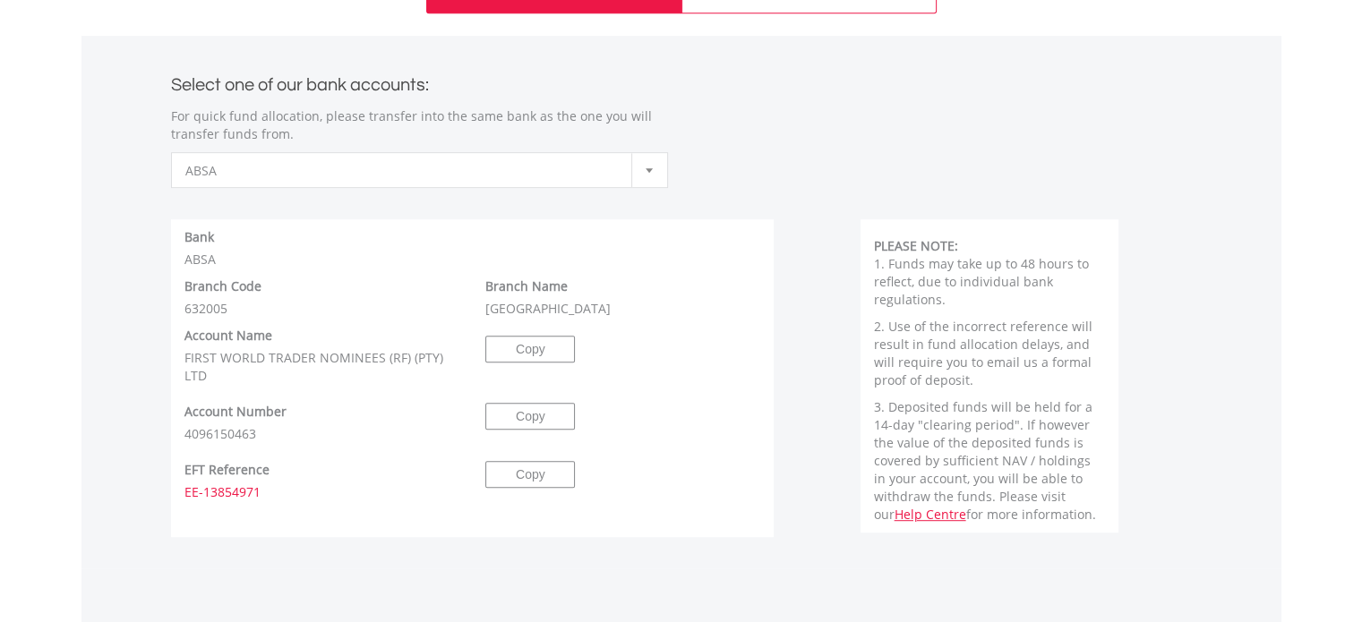
click at [641, 171] on div at bounding box center [649, 170] width 36 height 34
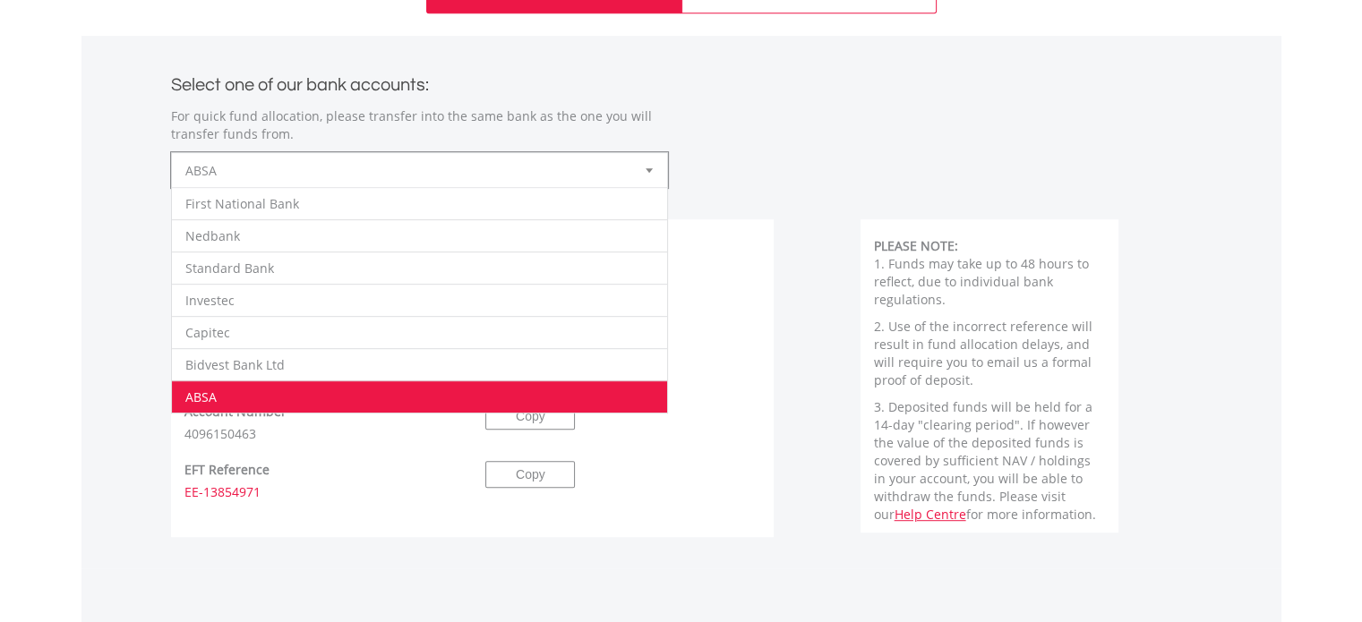
click at [820, 116] on div "**********" at bounding box center [682, 121] width 1048 height 134
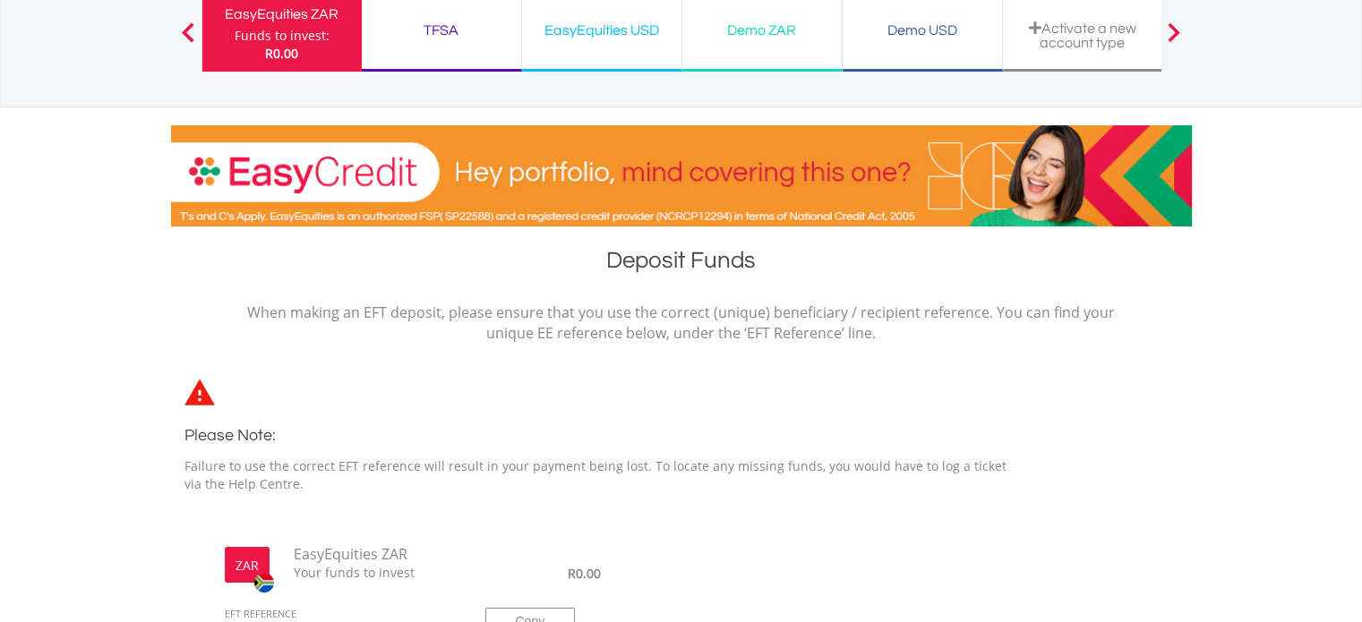
scroll to position [140, 0]
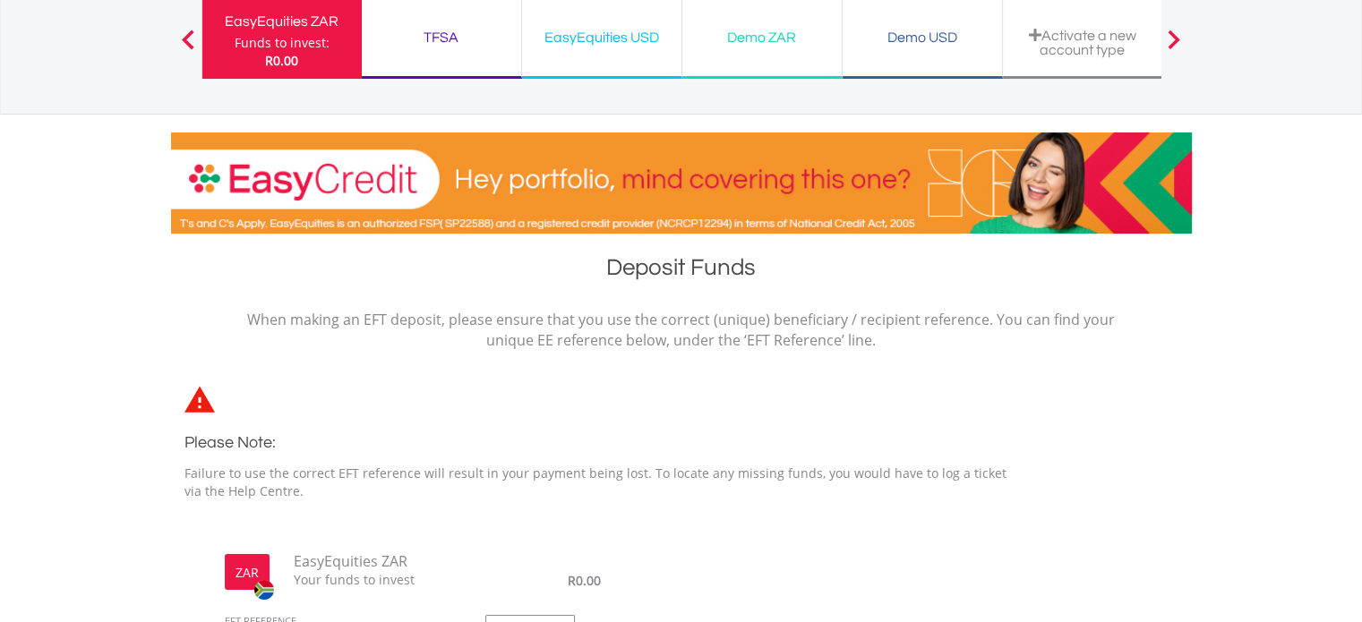
click at [1340, 74] on nav "EasyEquities ZAR Funds to invest: R0.00 TFSA Funds to invest: R0.00 EasyEquitie…" at bounding box center [681, 38] width 1362 height 152
click at [287, 34] on div "Funds to invest:" at bounding box center [282, 43] width 95 height 18
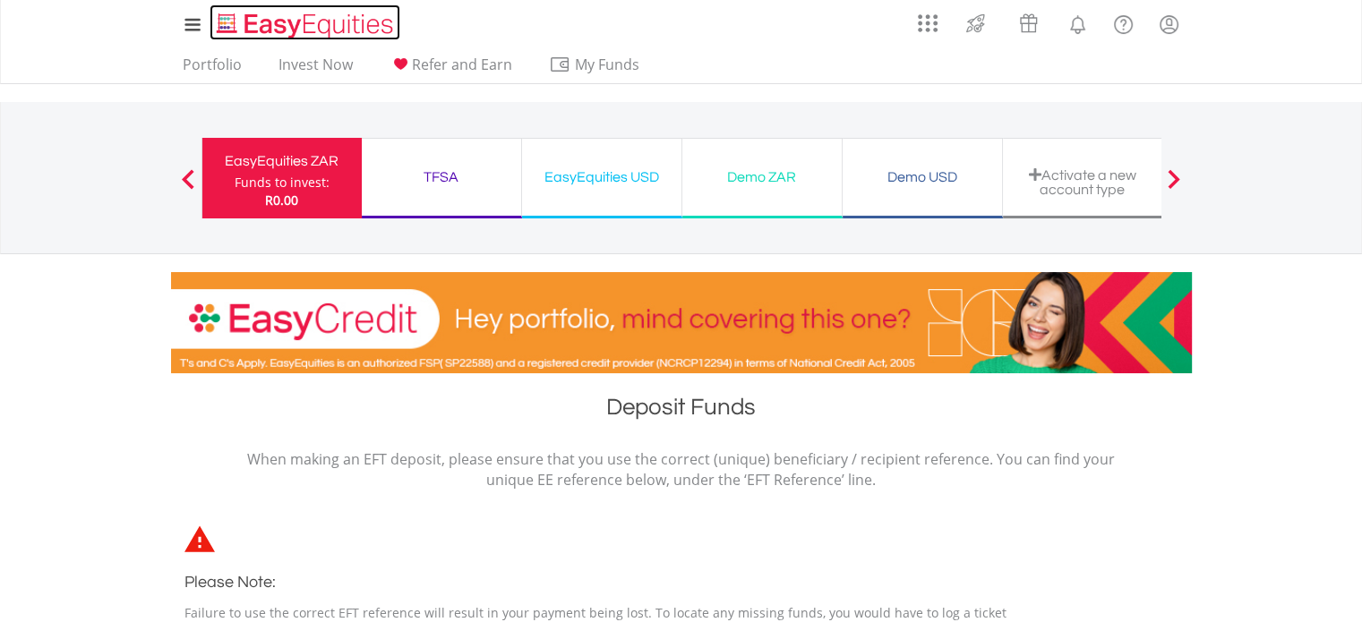
click at [233, 17] on img "Home page" at bounding box center [306, 26] width 187 height 30
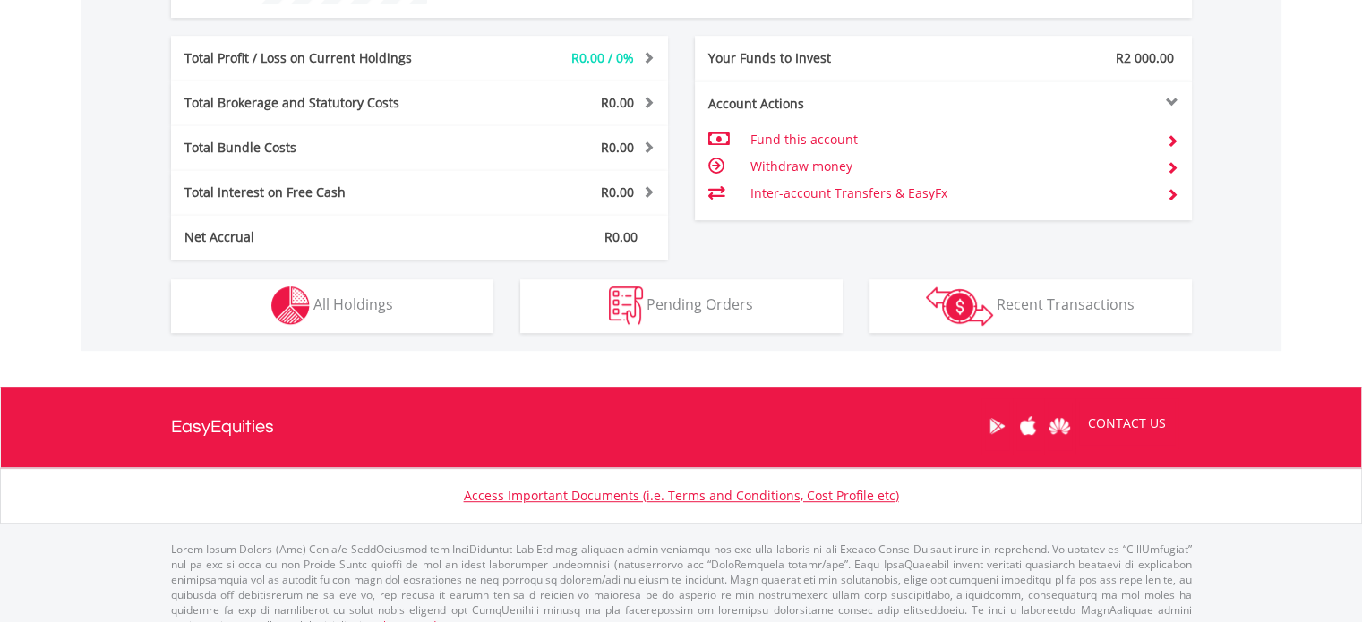
scroll to position [485, 0]
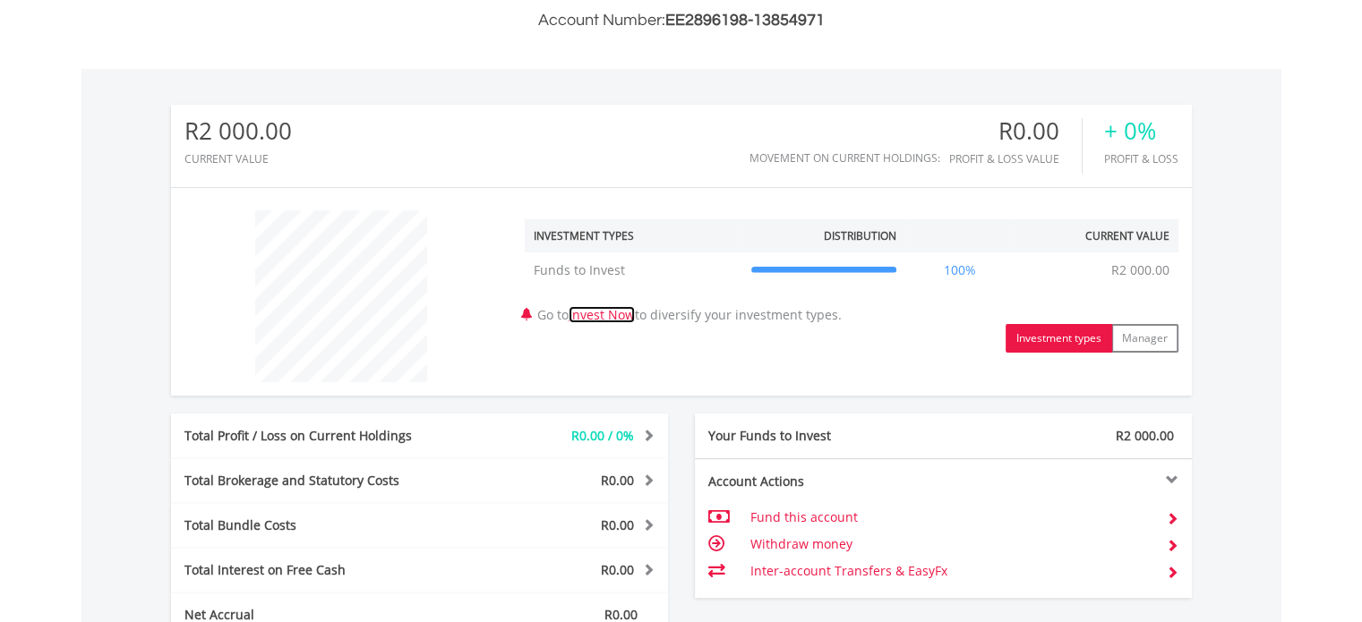
click at [623, 316] on link "Invest Now" at bounding box center [602, 314] width 66 height 17
